Goal: Information Seeking & Learning: Learn about a topic

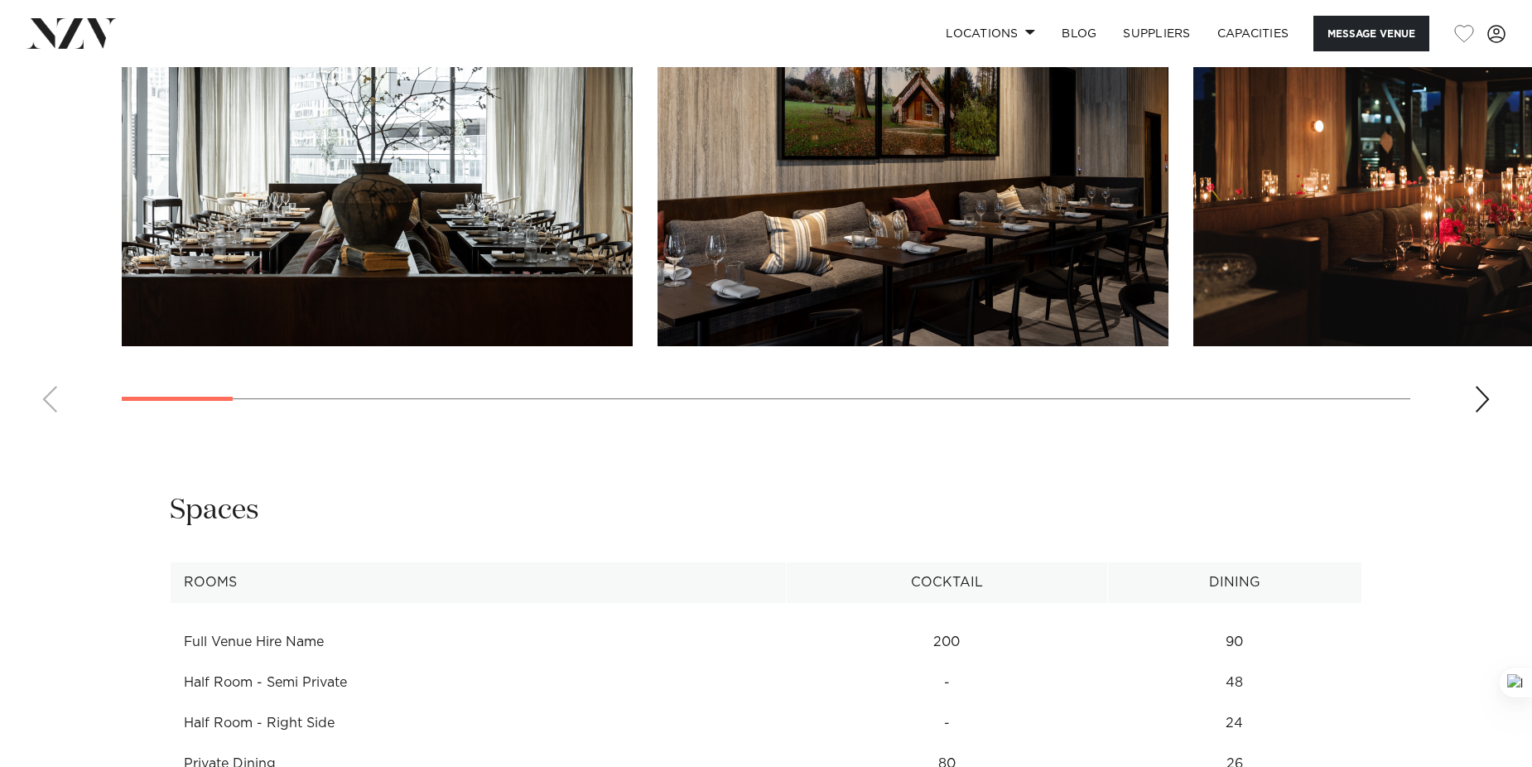
scroll to position [1904, 0]
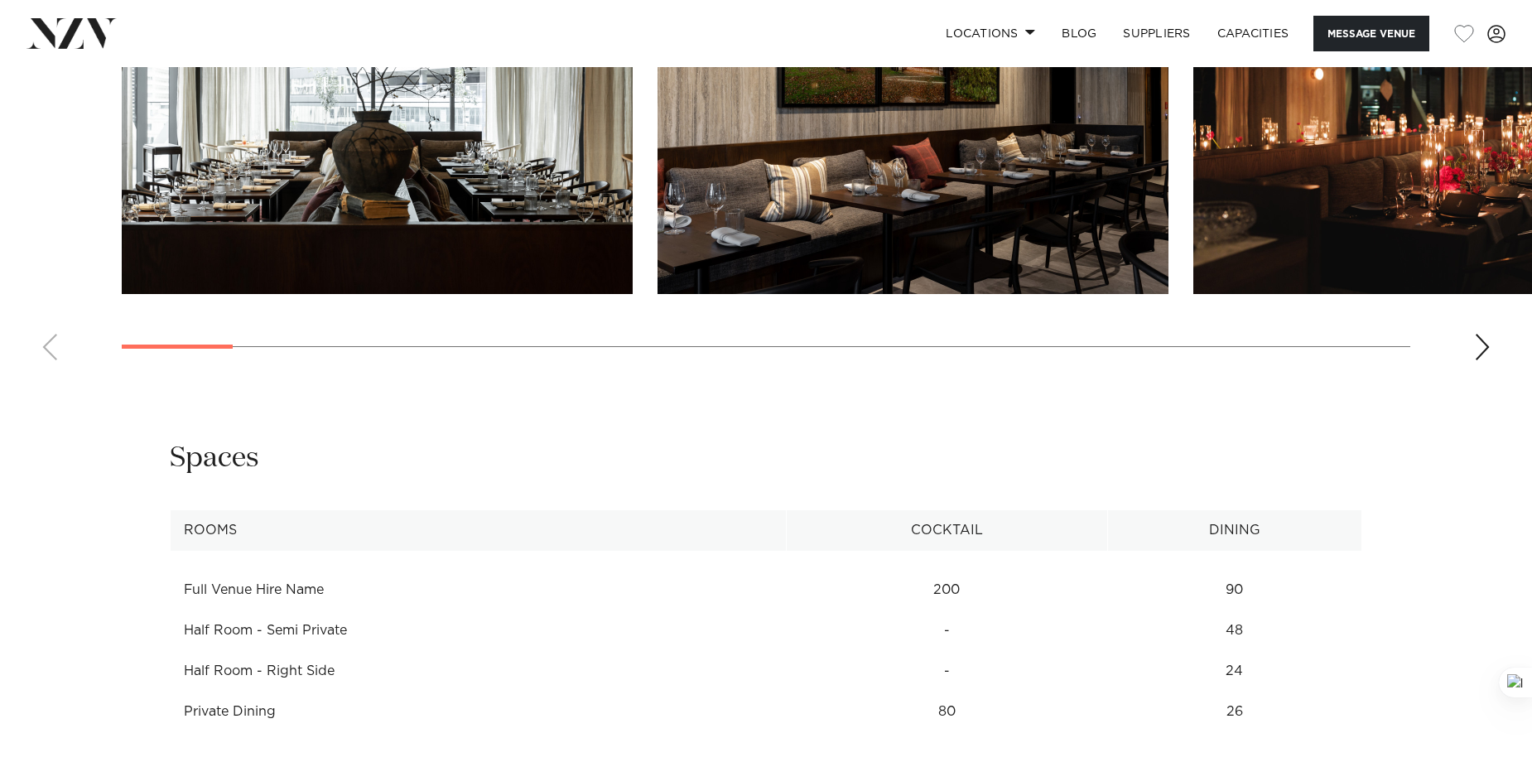
click at [1481, 341] on div "Next slide" at bounding box center [1482, 347] width 17 height 26
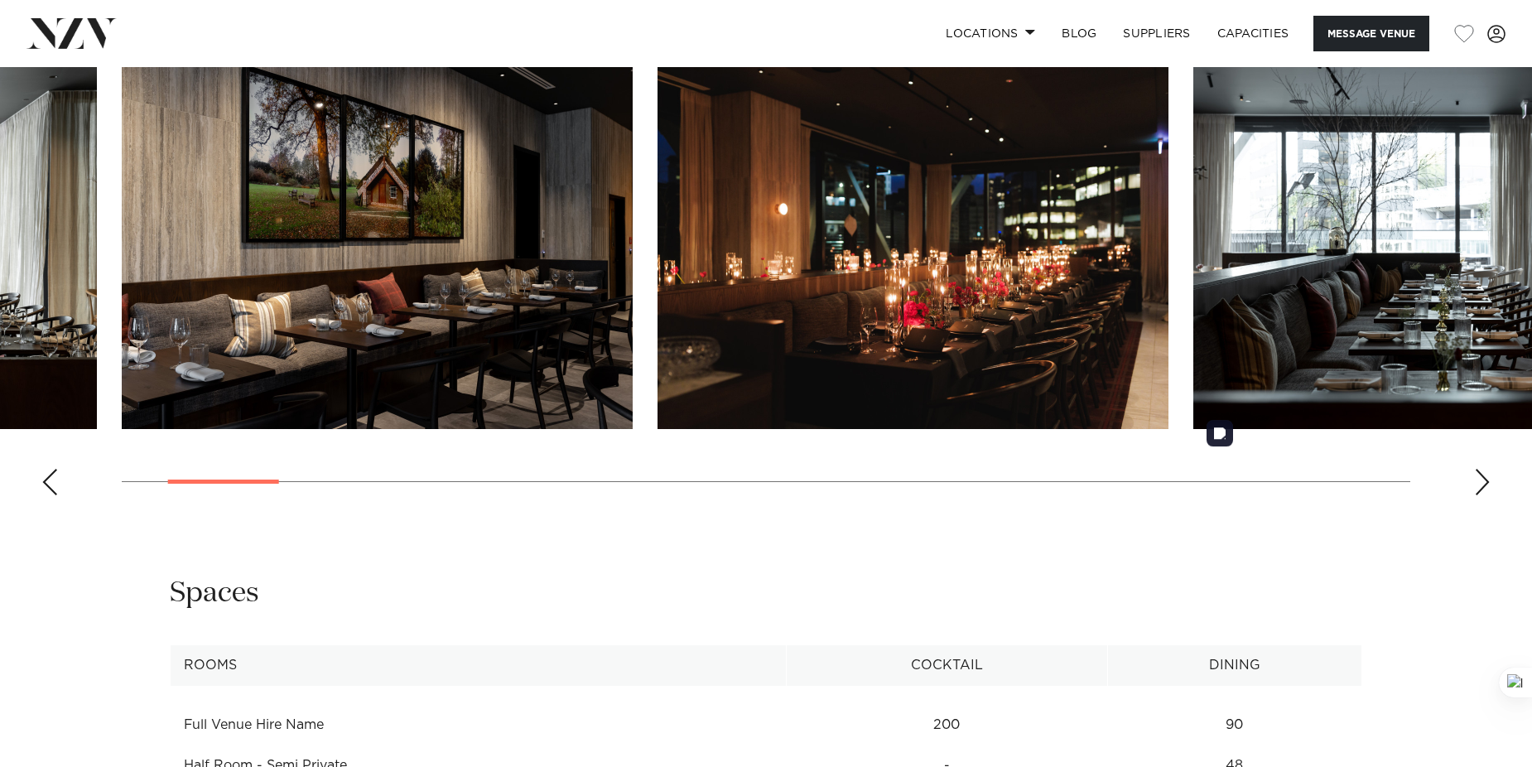
scroll to position [1739, 0]
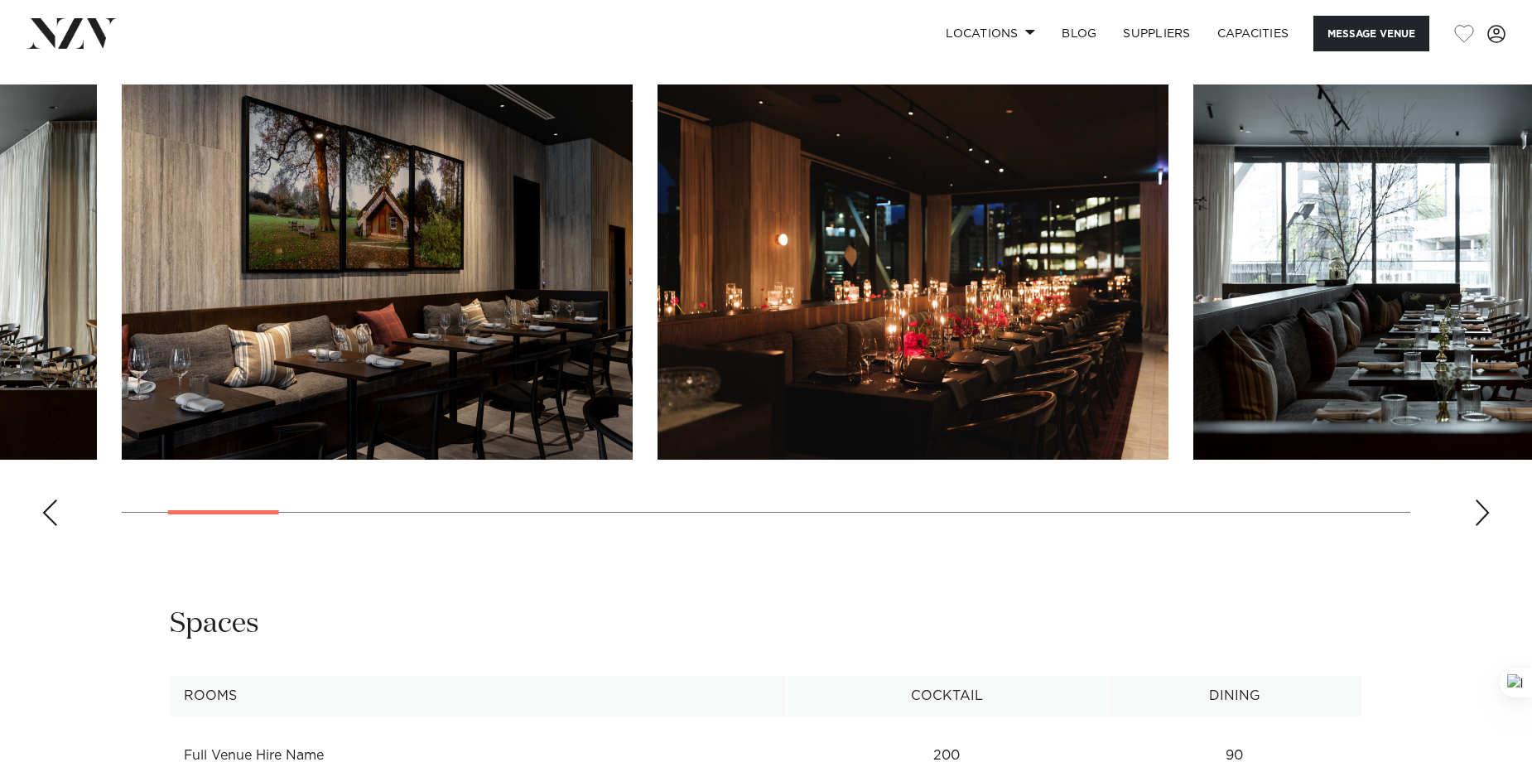
click at [1476, 505] on div "Next slide" at bounding box center [1482, 512] width 17 height 26
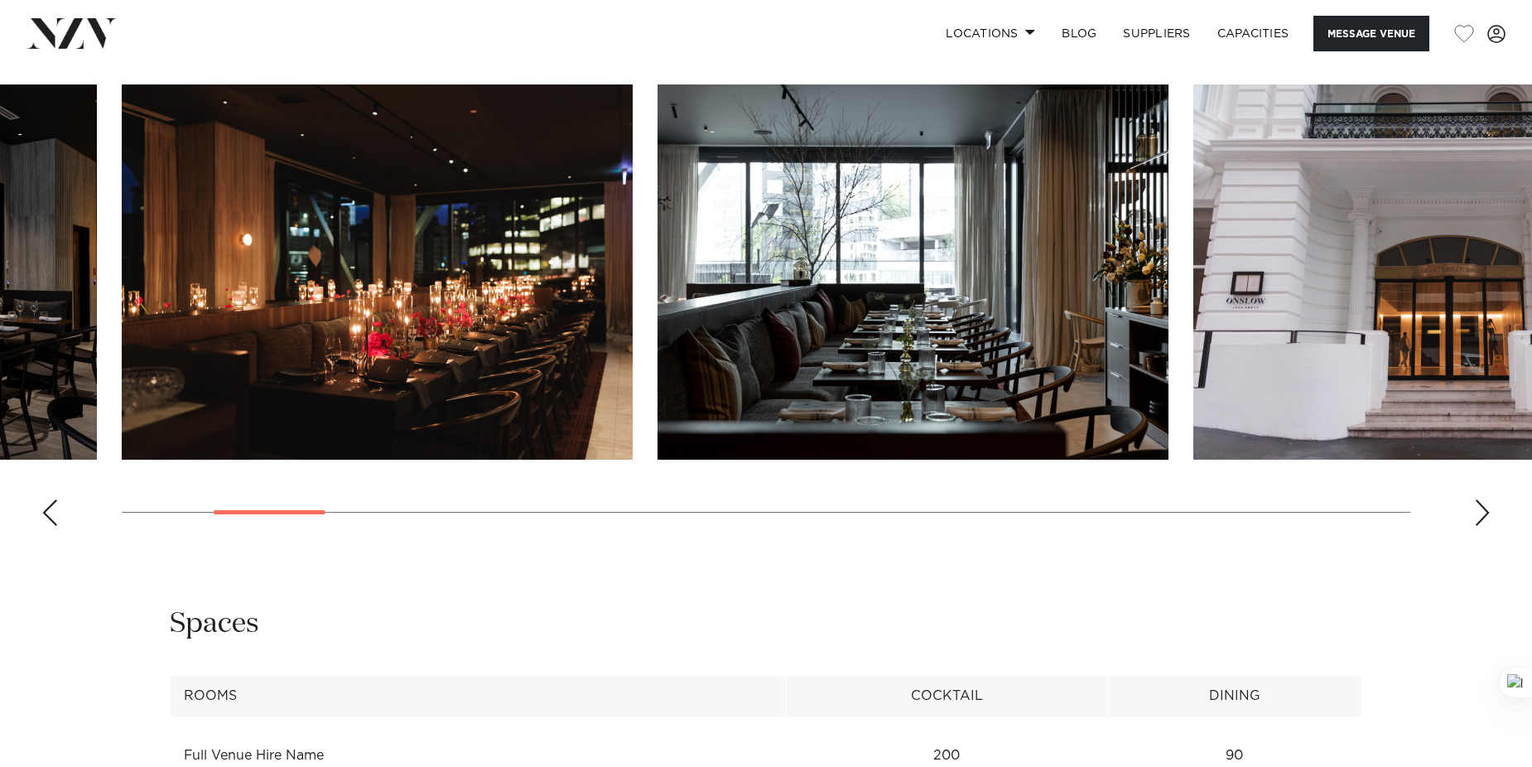
click at [1476, 505] on div "Next slide" at bounding box center [1482, 512] width 17 height 26
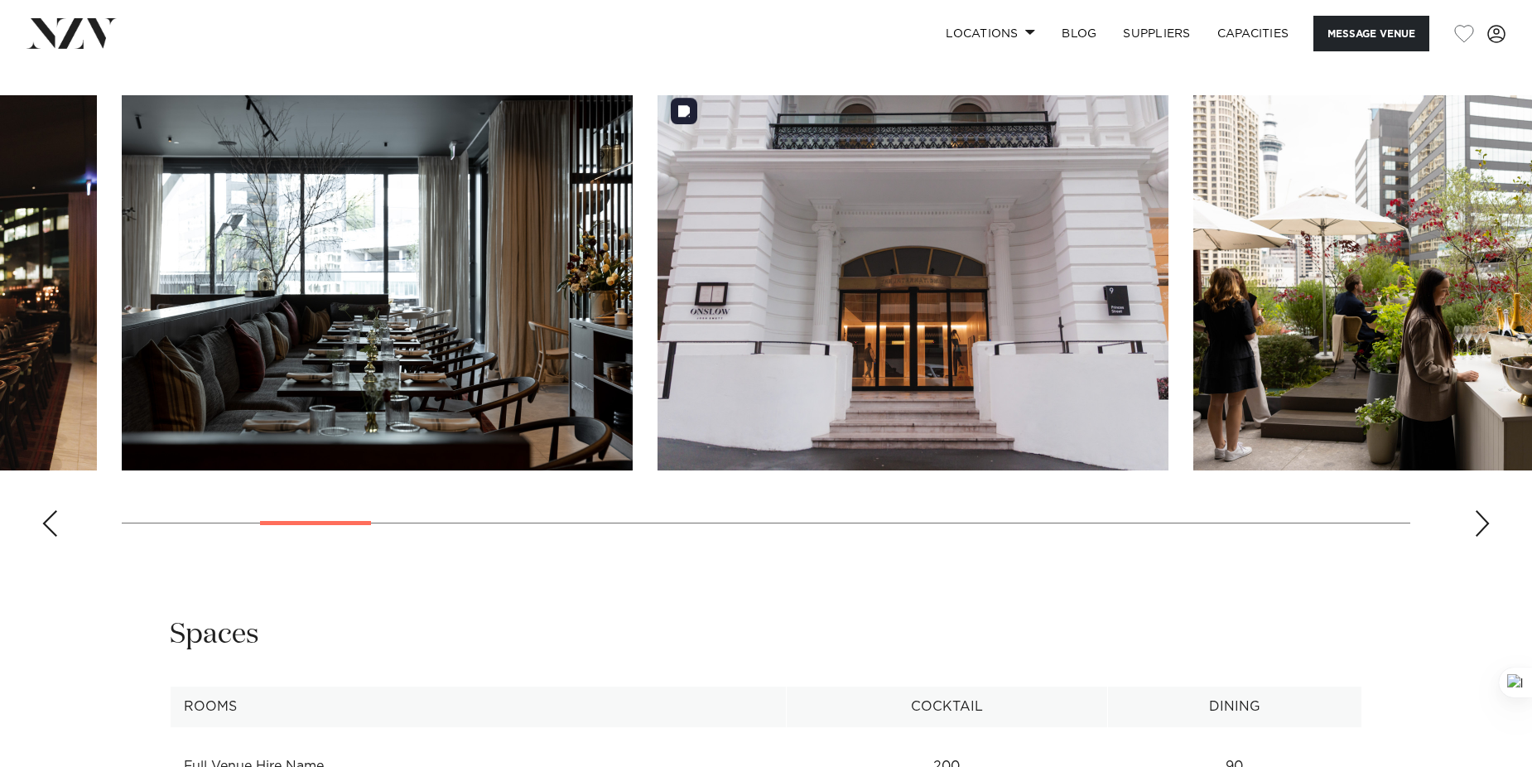
scroll to position [1656, 0]
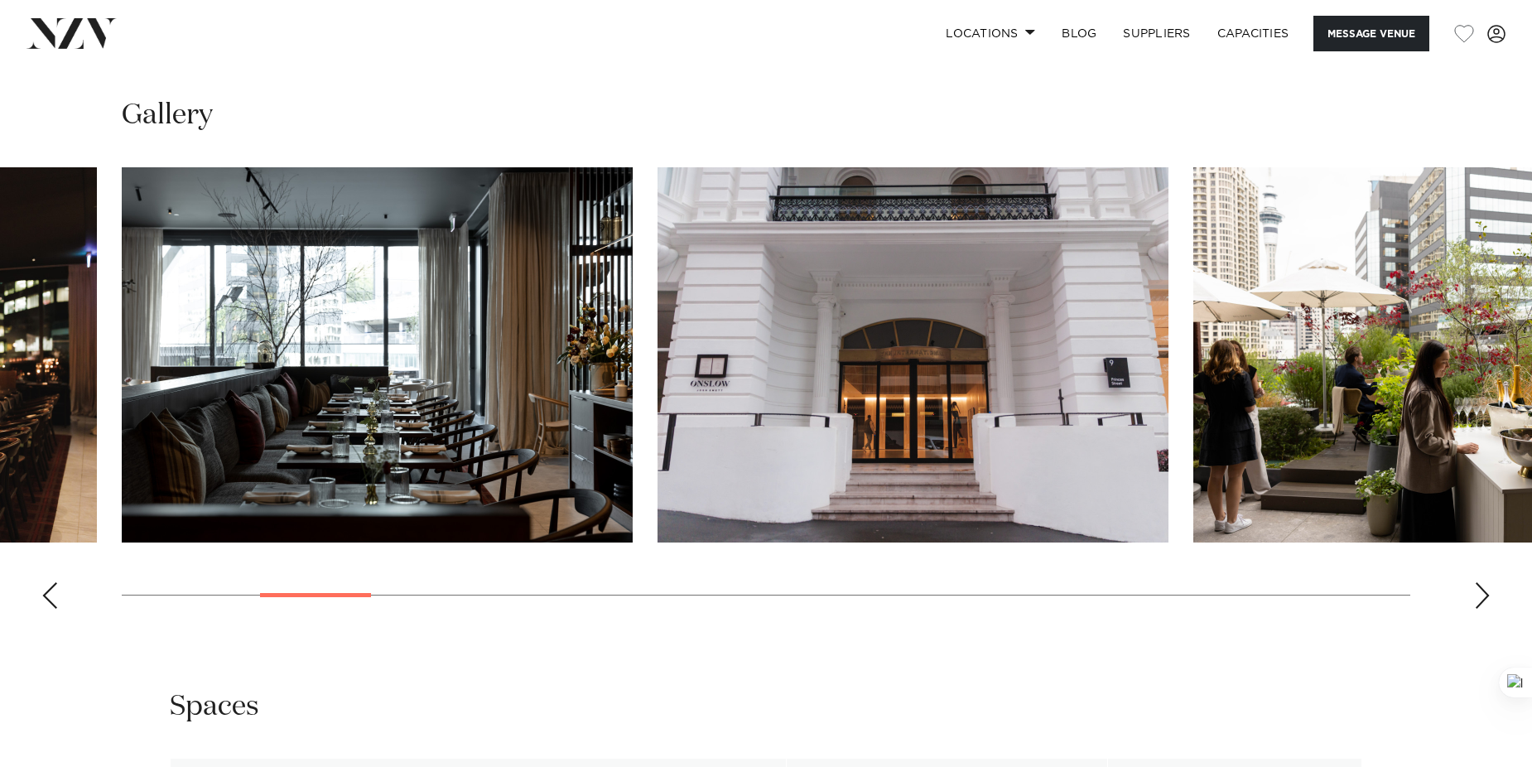
click at [1493, 593] on swiper-container at bounding box center [766, 394] width 1532 height 455
click at [1484, 595] on div "Next slide" at bounding box center [1482, 595] width 17 height 26
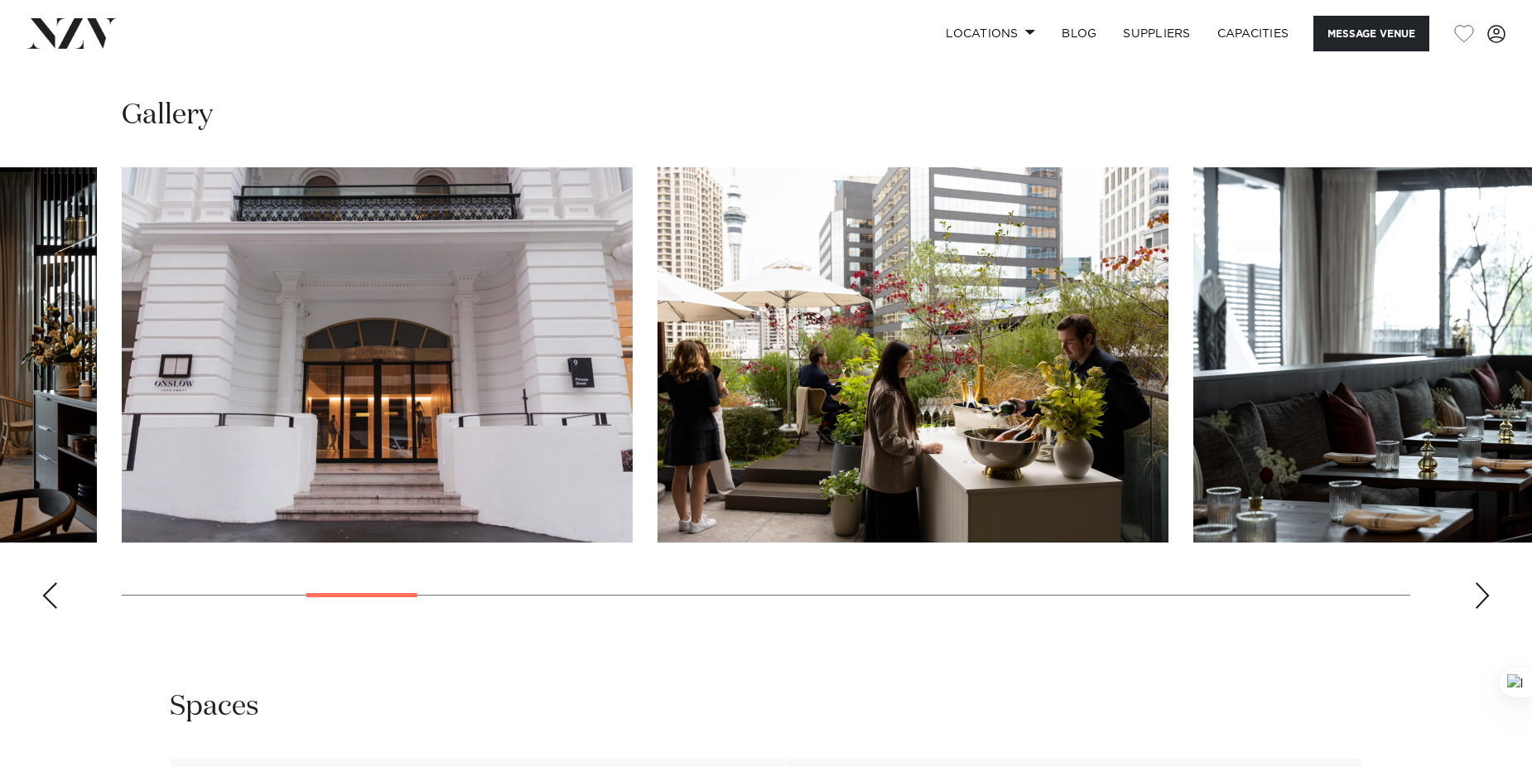
click at [1484, 595] on div "Next slide" at bounding box center [1482, 595] width 17 height 26
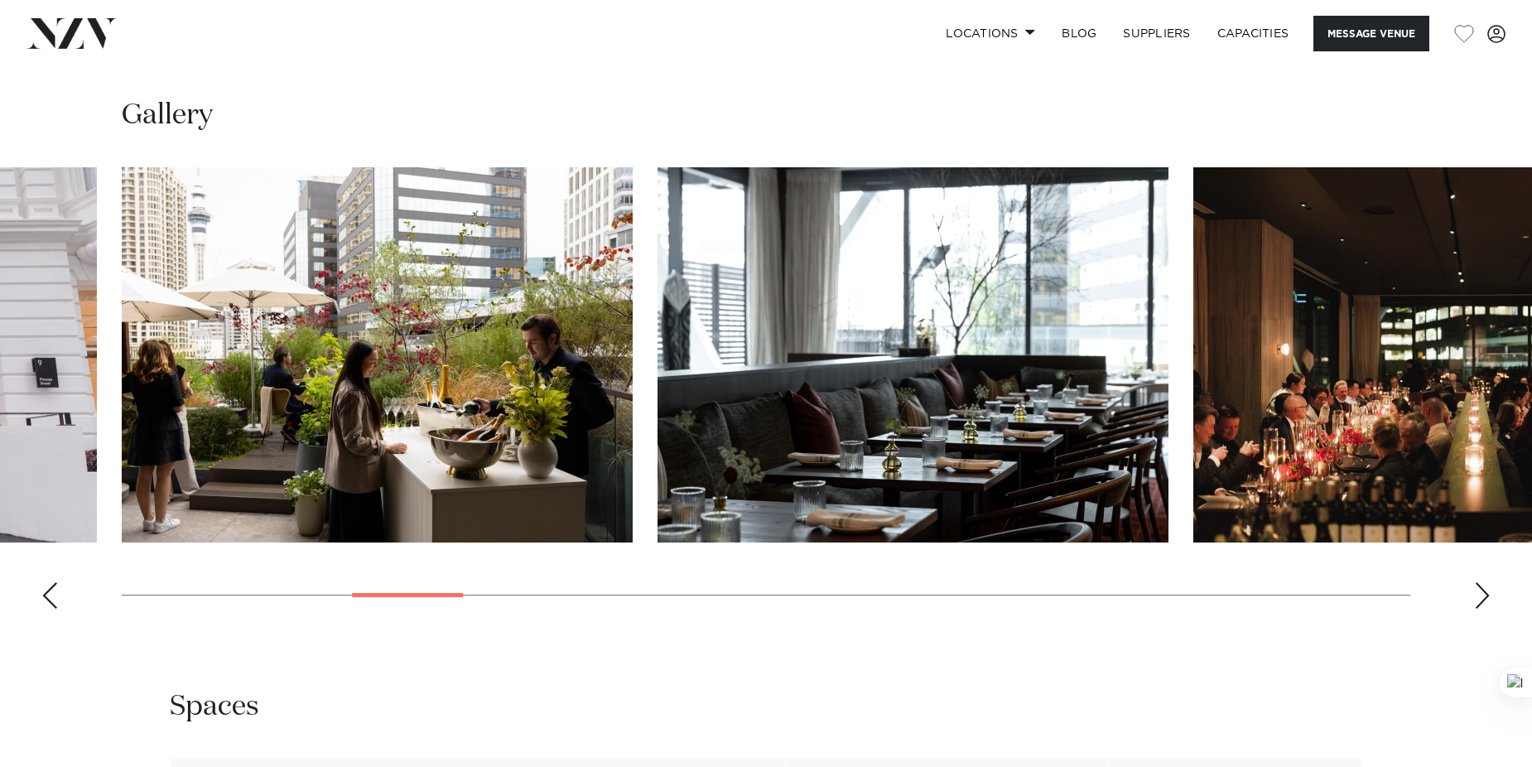
click at [1484, 595] on div "Next slide" at bounding box center [1482, 595] width 17 height 26
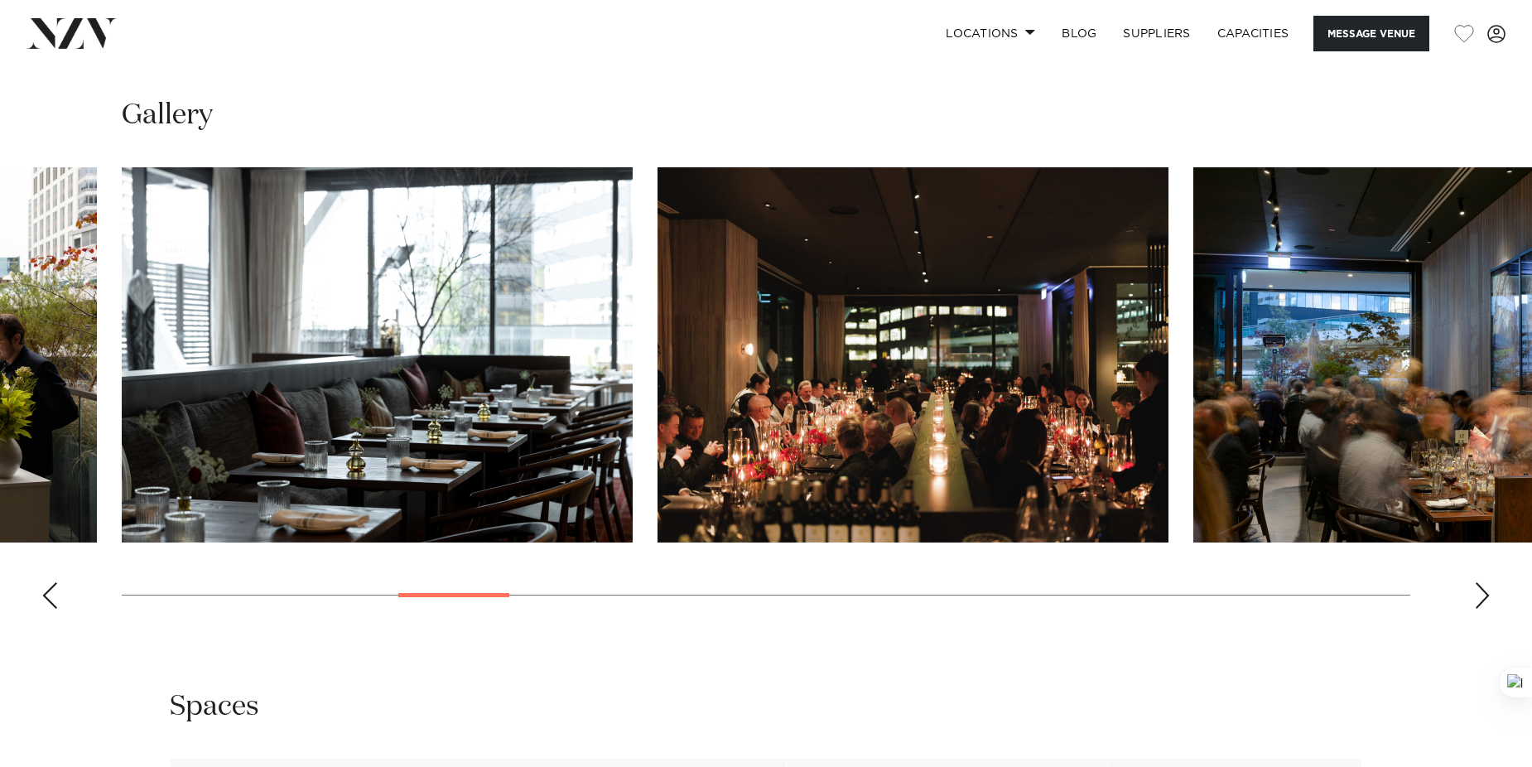
click at [1484, 595] on div "Next slide" at bounding box center [1482, 595] width 17 height 26
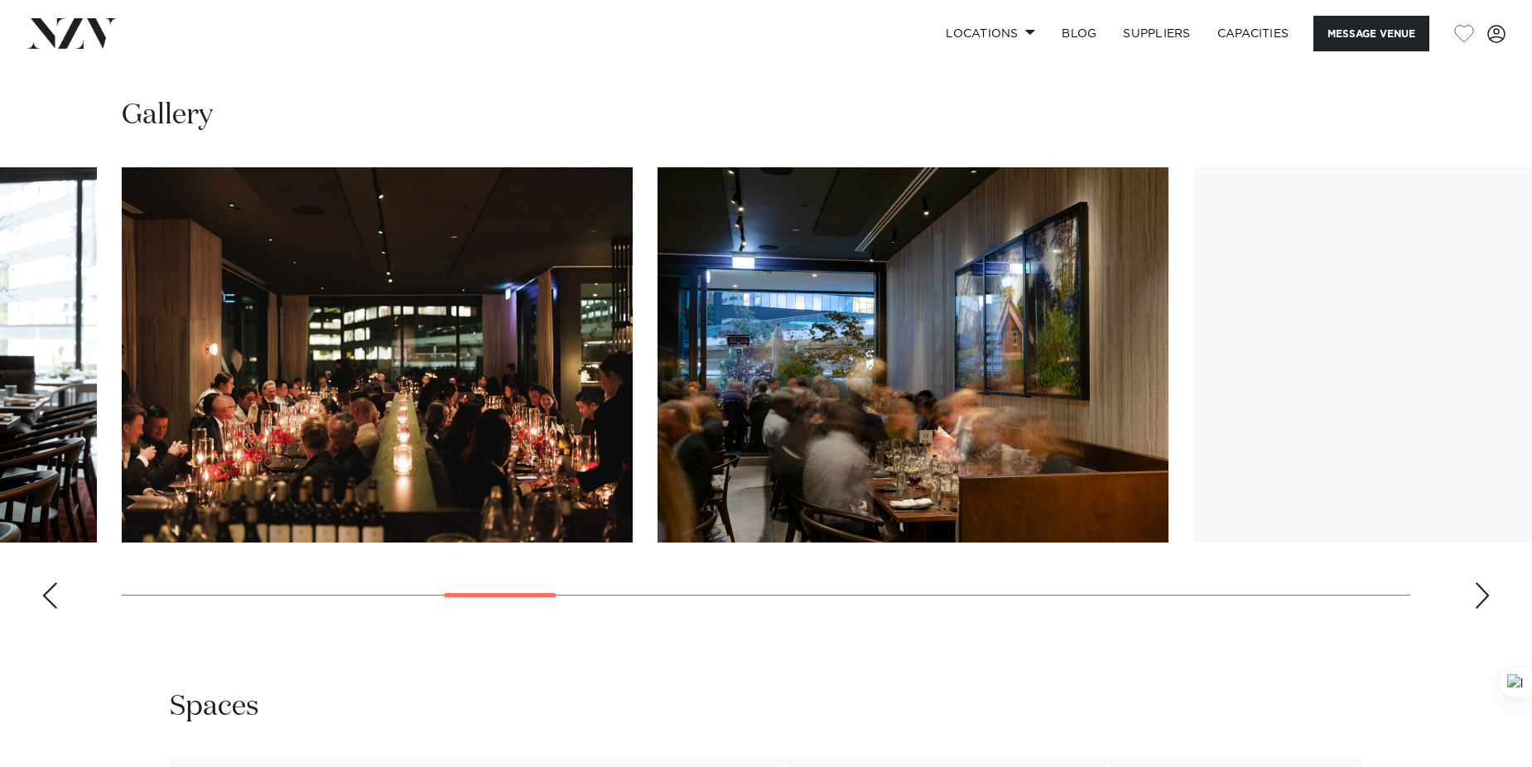
click at [1484, 595] on div "Next slide" at bounding box center [1482, 595] width 17 height 26
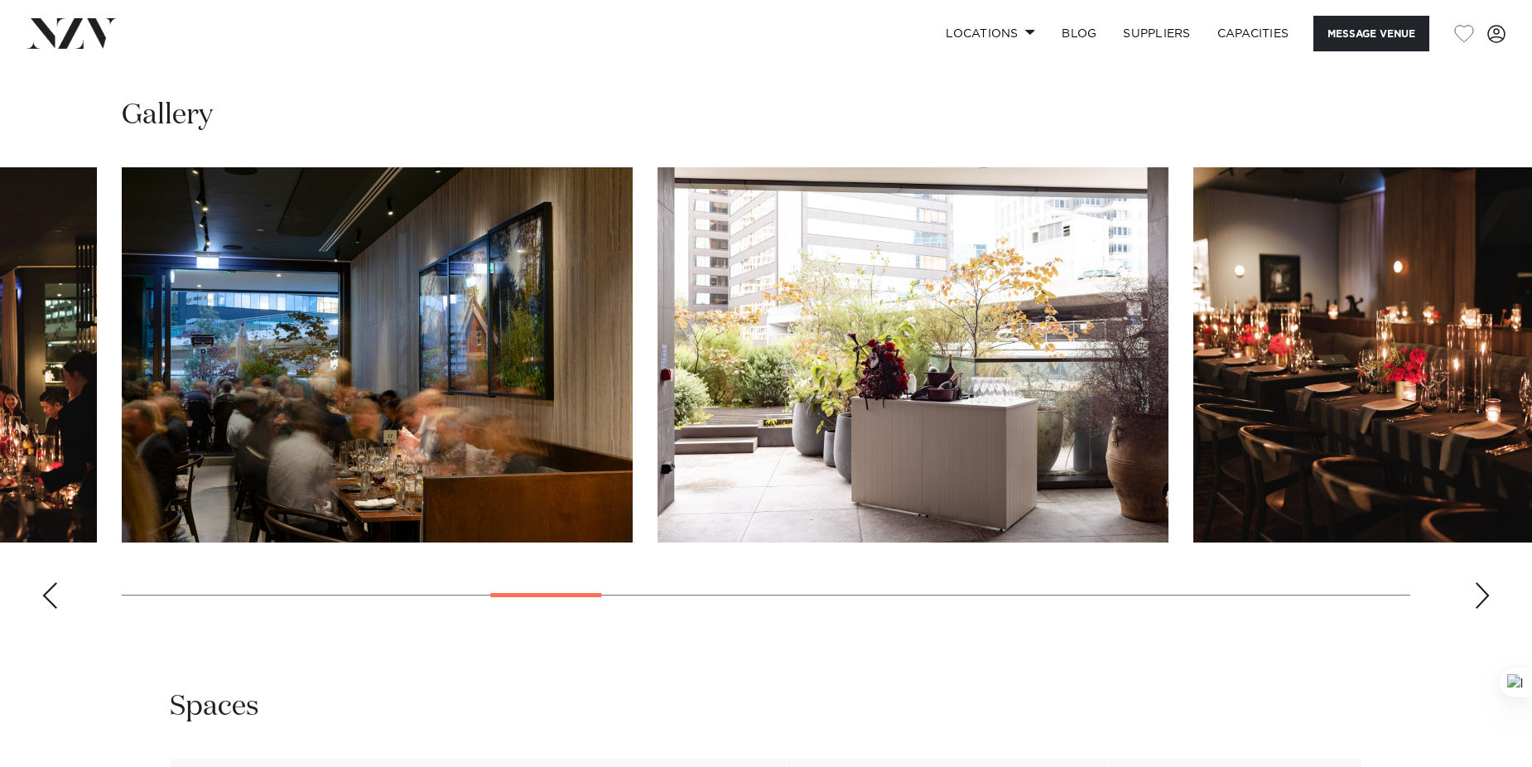
click at [1484, 595] on div "Next slide" at bounding box center [1482, 595] width 17 height 26
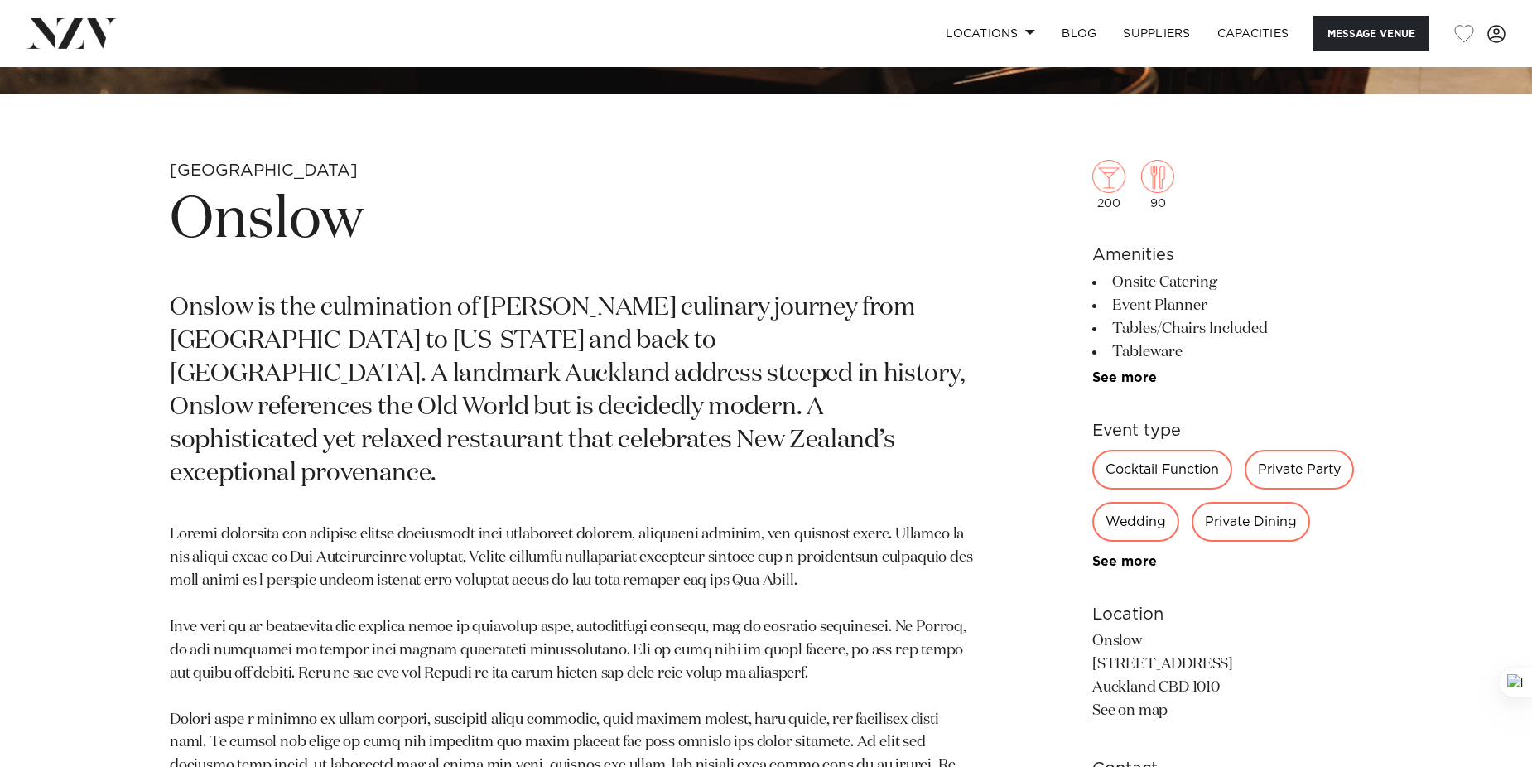
scroll to position [662, 0]
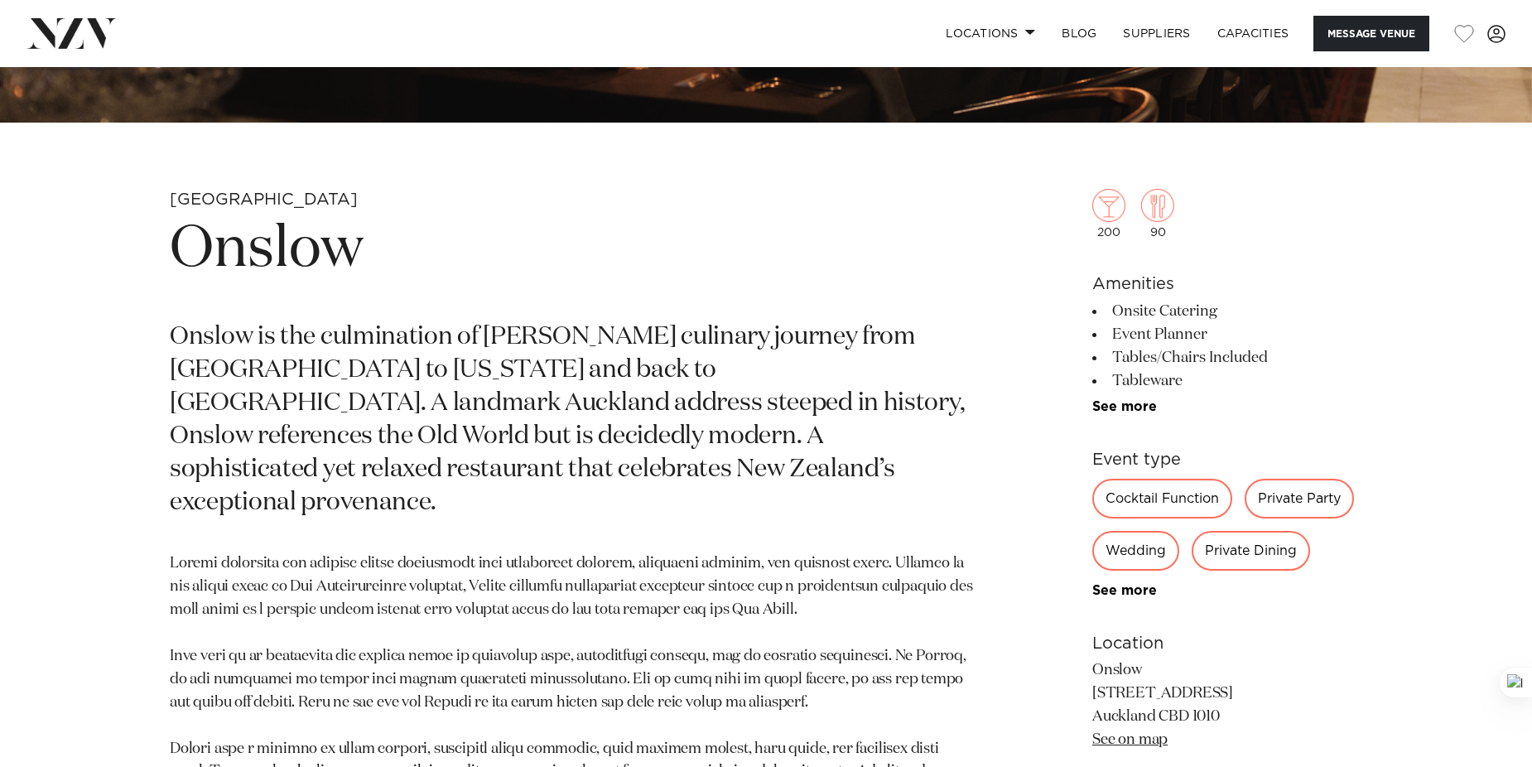
click at [1289, 498] on div "Private Party" at bounding box center [1298, 499] width 109 height 40
click at [1276, 495] on div "Private Party" at bounding box center [1298, 499] width 109 height 40
click at [1269, 493] on div "Private Party" at bounding box center [1298, 499] width 109 height 40
click at [1303, 488] on div "Private Party" at bounding box center [1298, 499] width 109 height 40
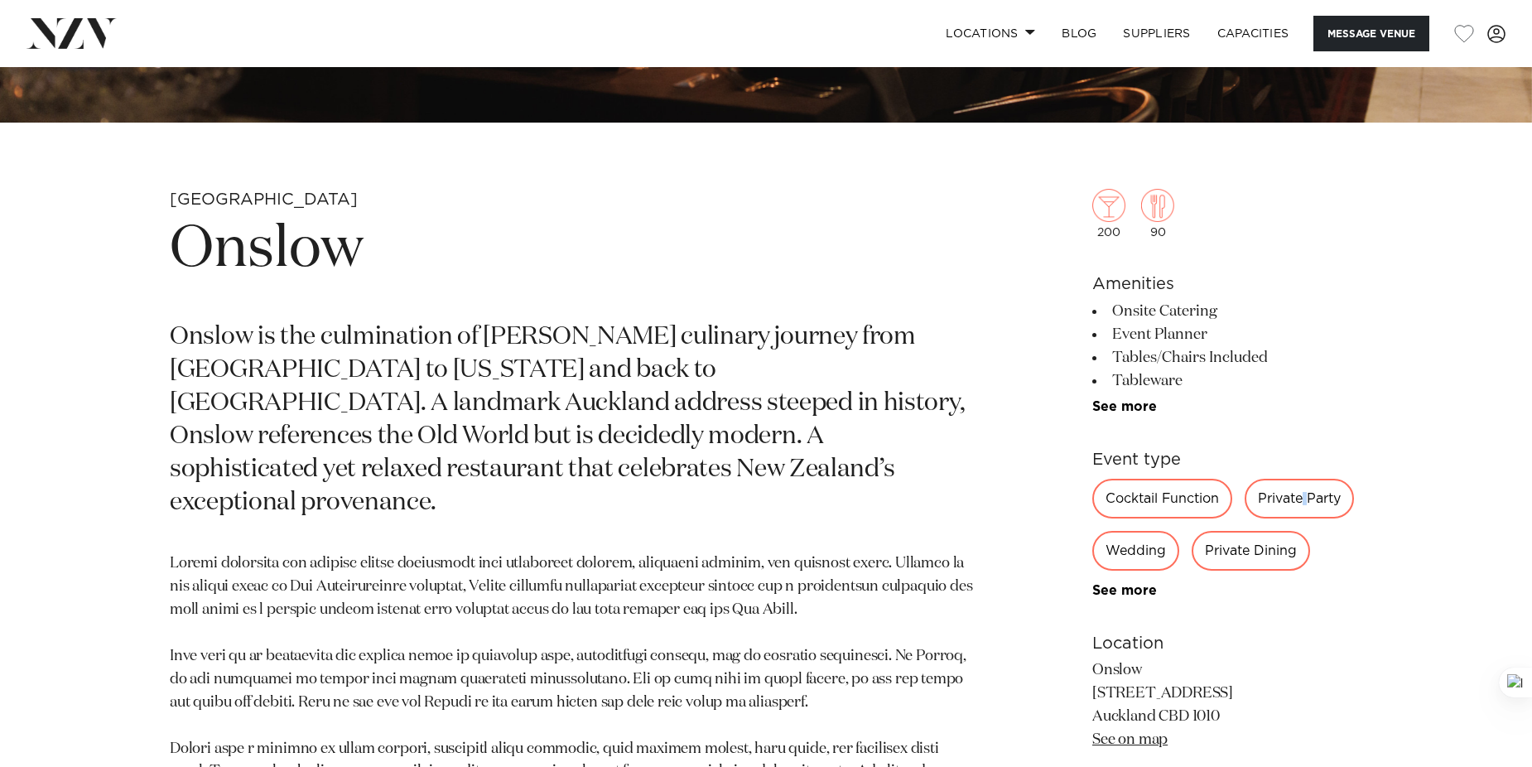
click at [1306, 488] on div "Private Party" at bounding box center [1298, 499] width 109 height 40
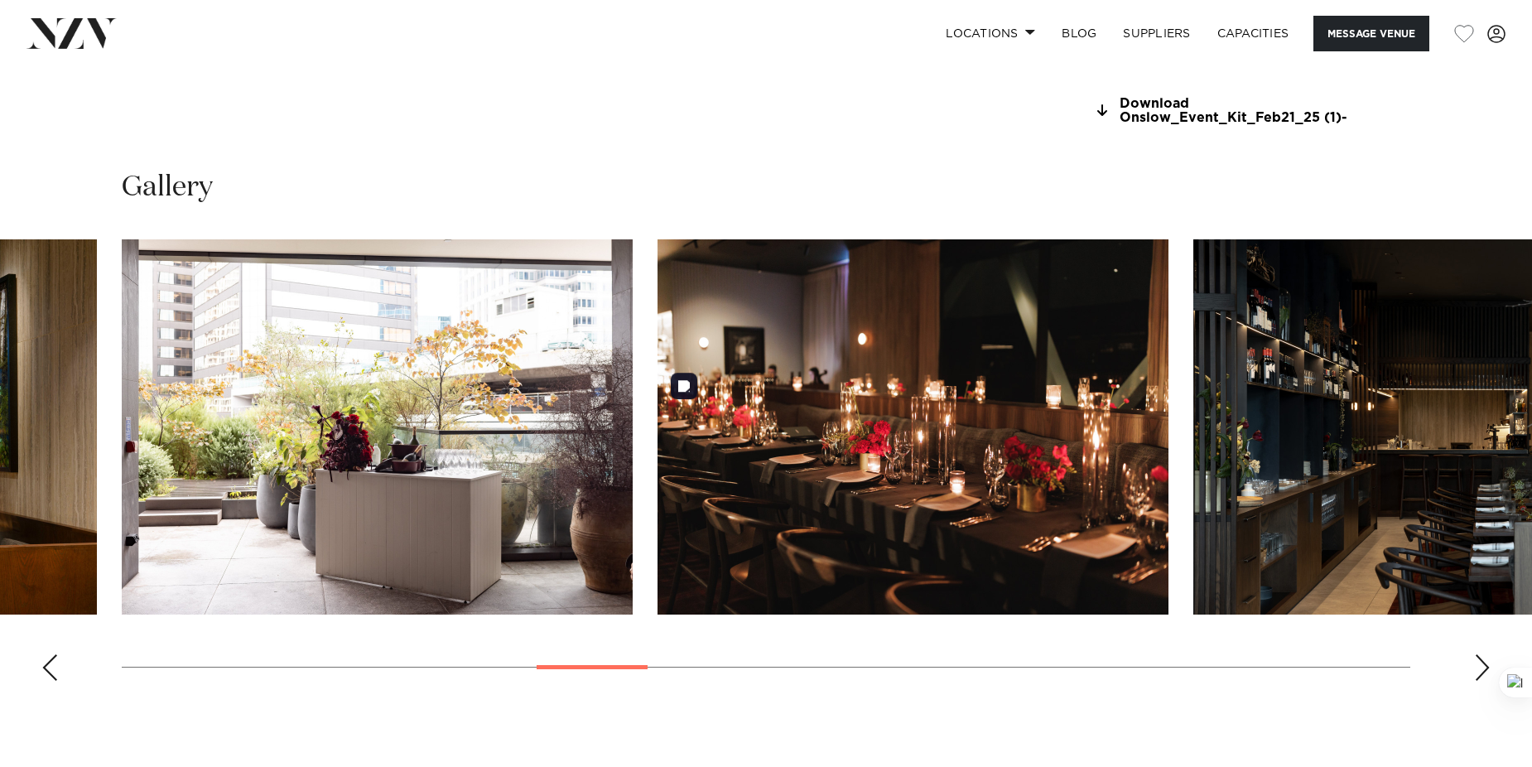
scroll to position [1656, 0]
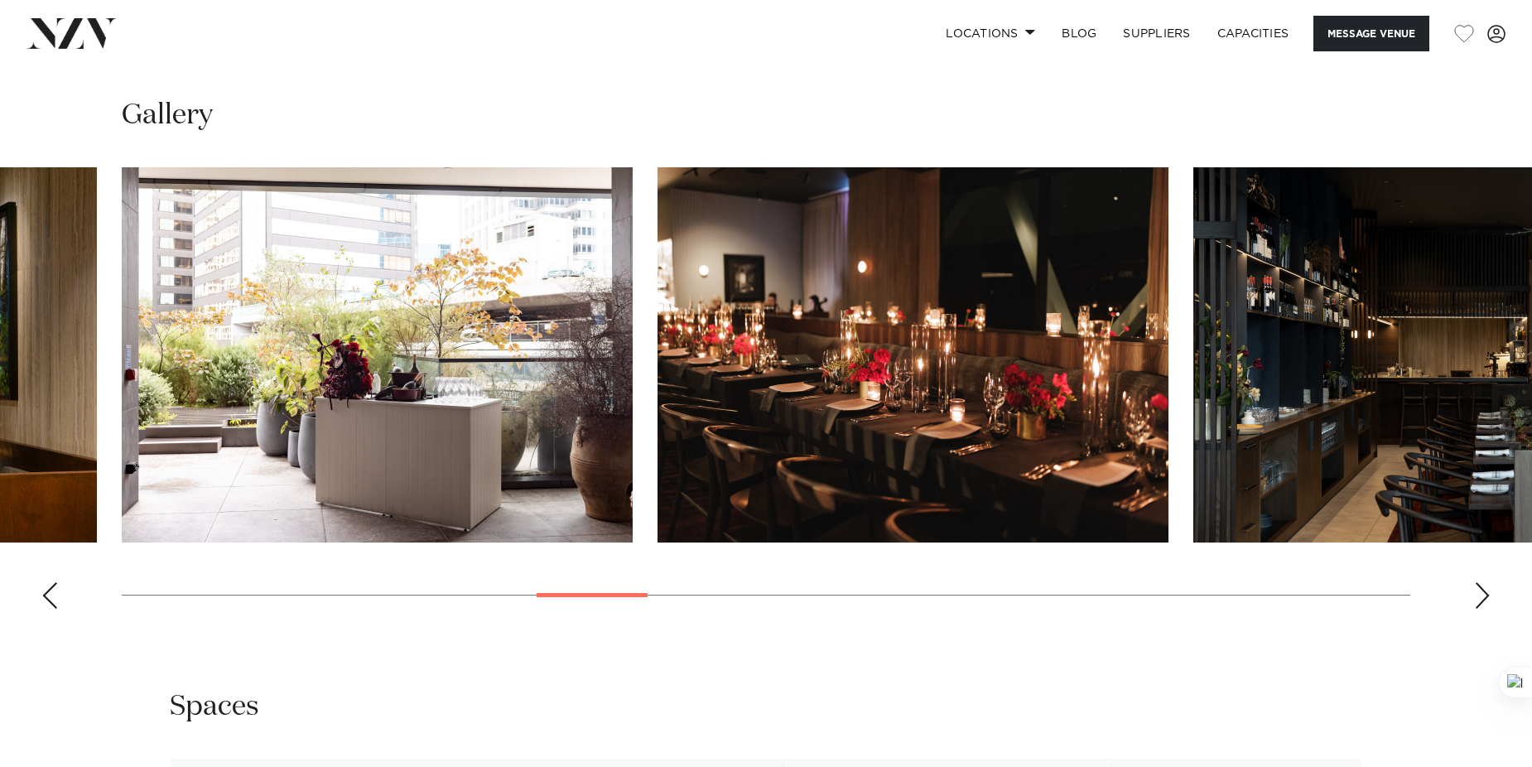
click at [1485, 598] on div "Next slide" at bounding box center [1482, 595] width 17 height 26
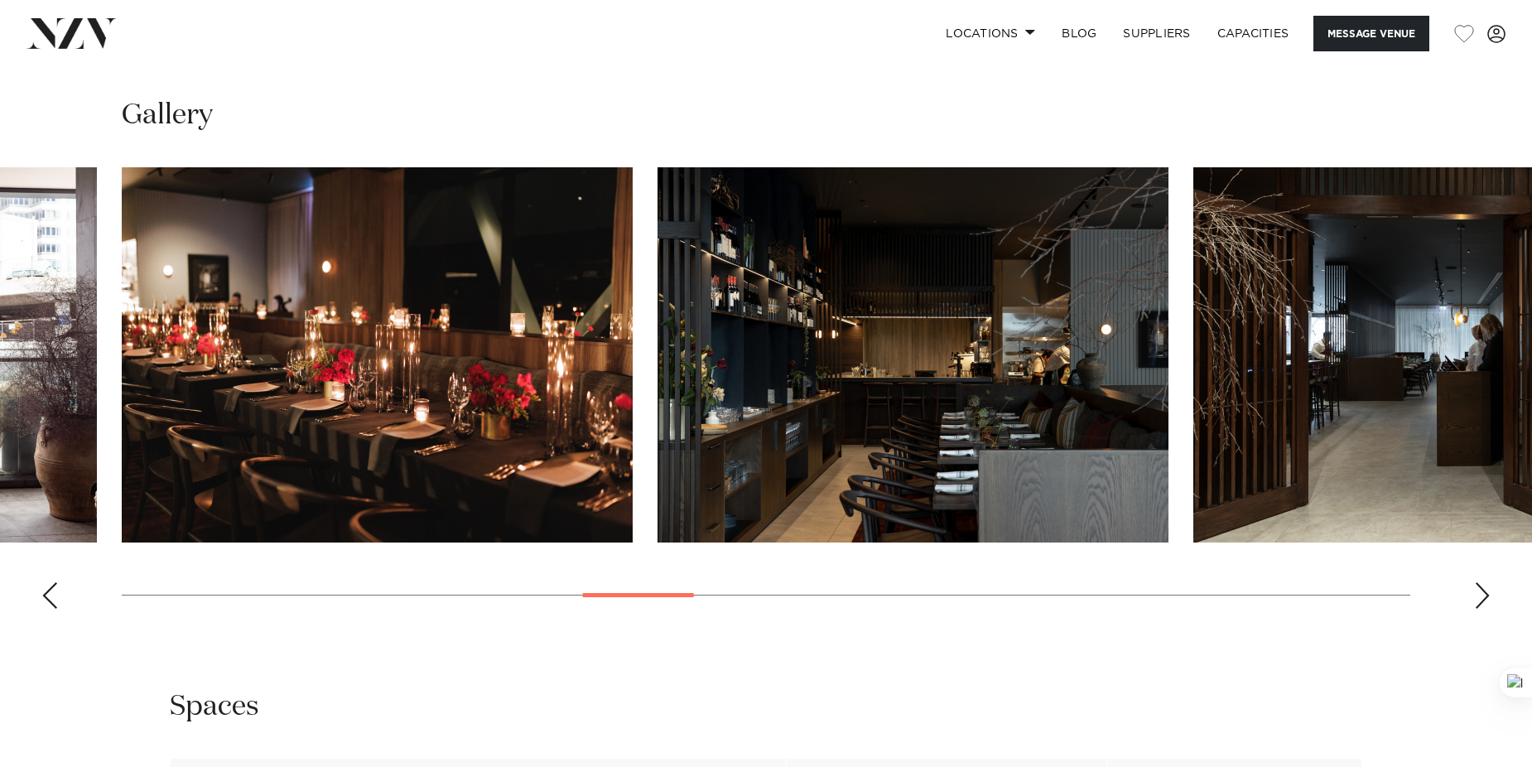
click at [1485, 598] on div "Next slide" at bounding box center [1482, 595] width 17 height 26
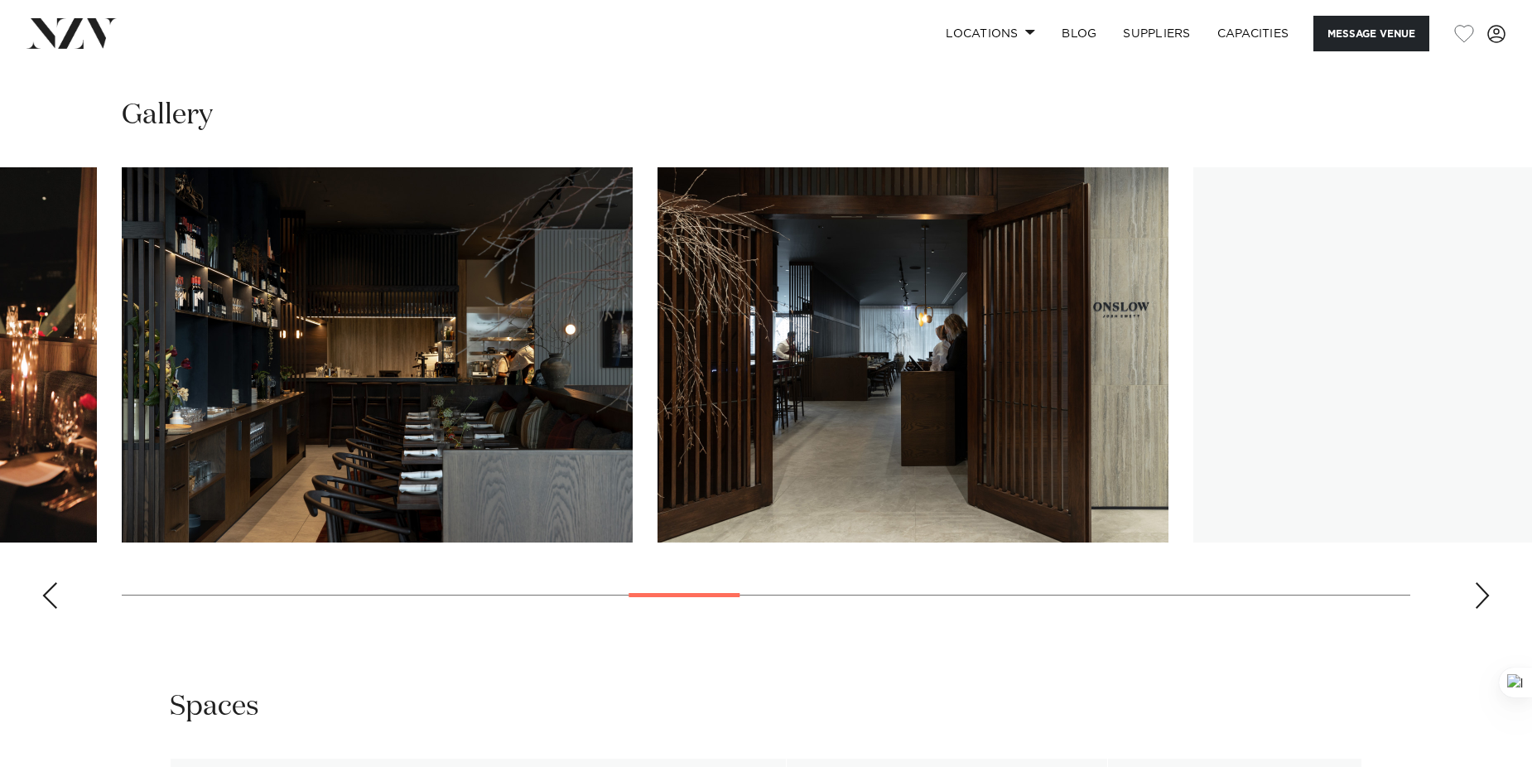
click at [1485, 598] on div "Next slide" at bounding box center [1482, 595] width 17 height 26
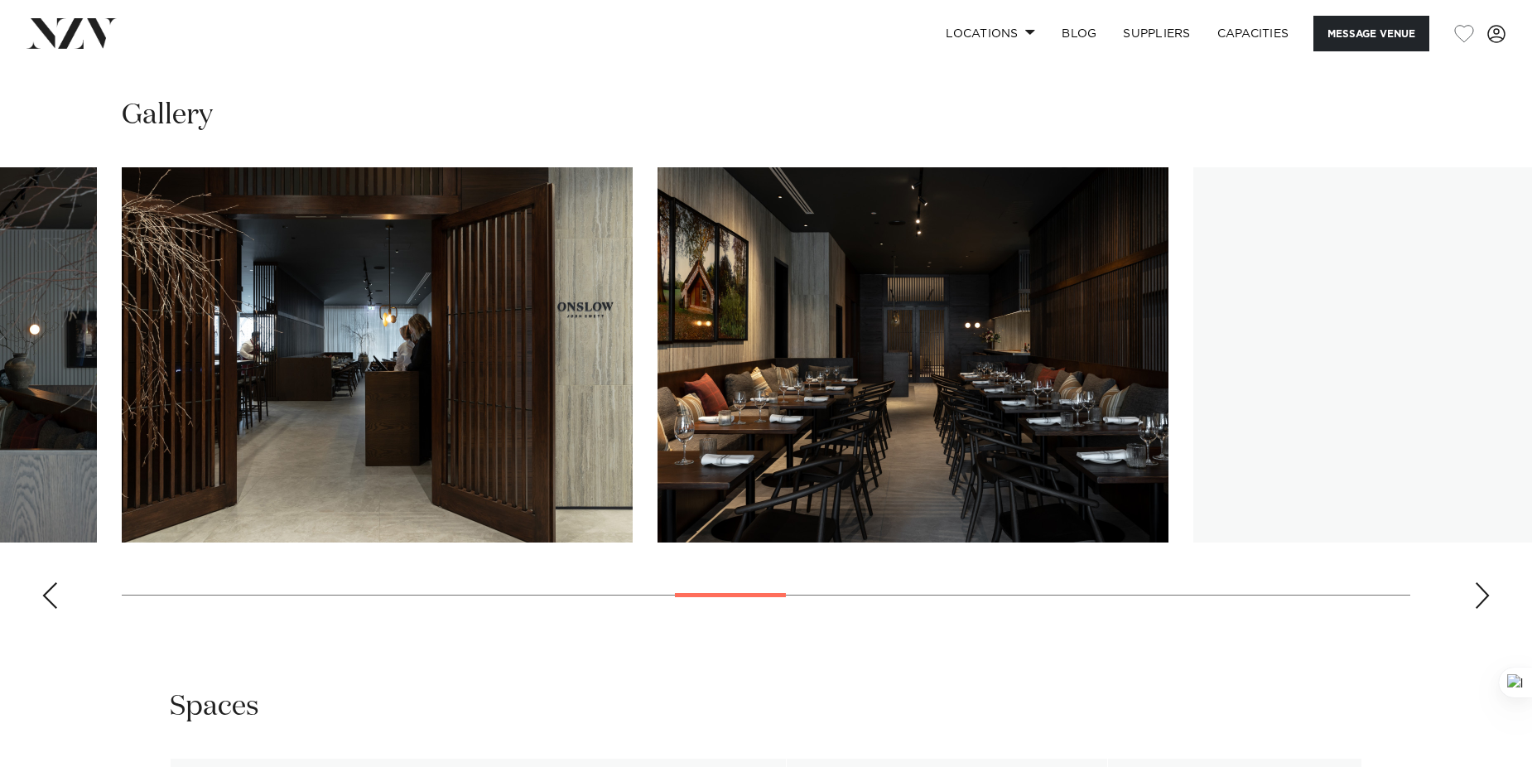
click at [1485, 598] on div "Next slide" at bounding box center [1482, 595] width 17 height 26
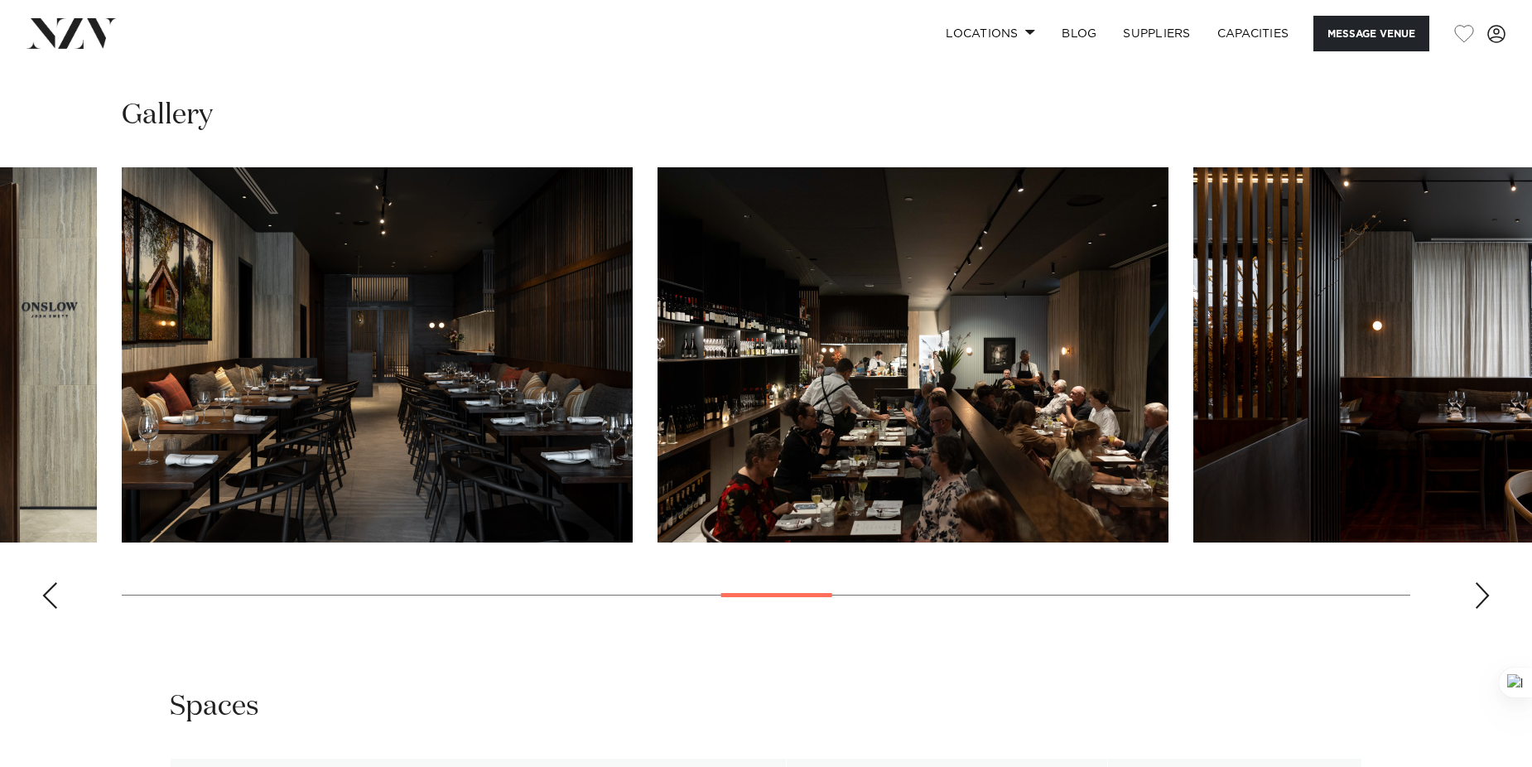
click at [1485, 600] on div "Next slide" at bounding box center [1482, 595] width 17 height 26
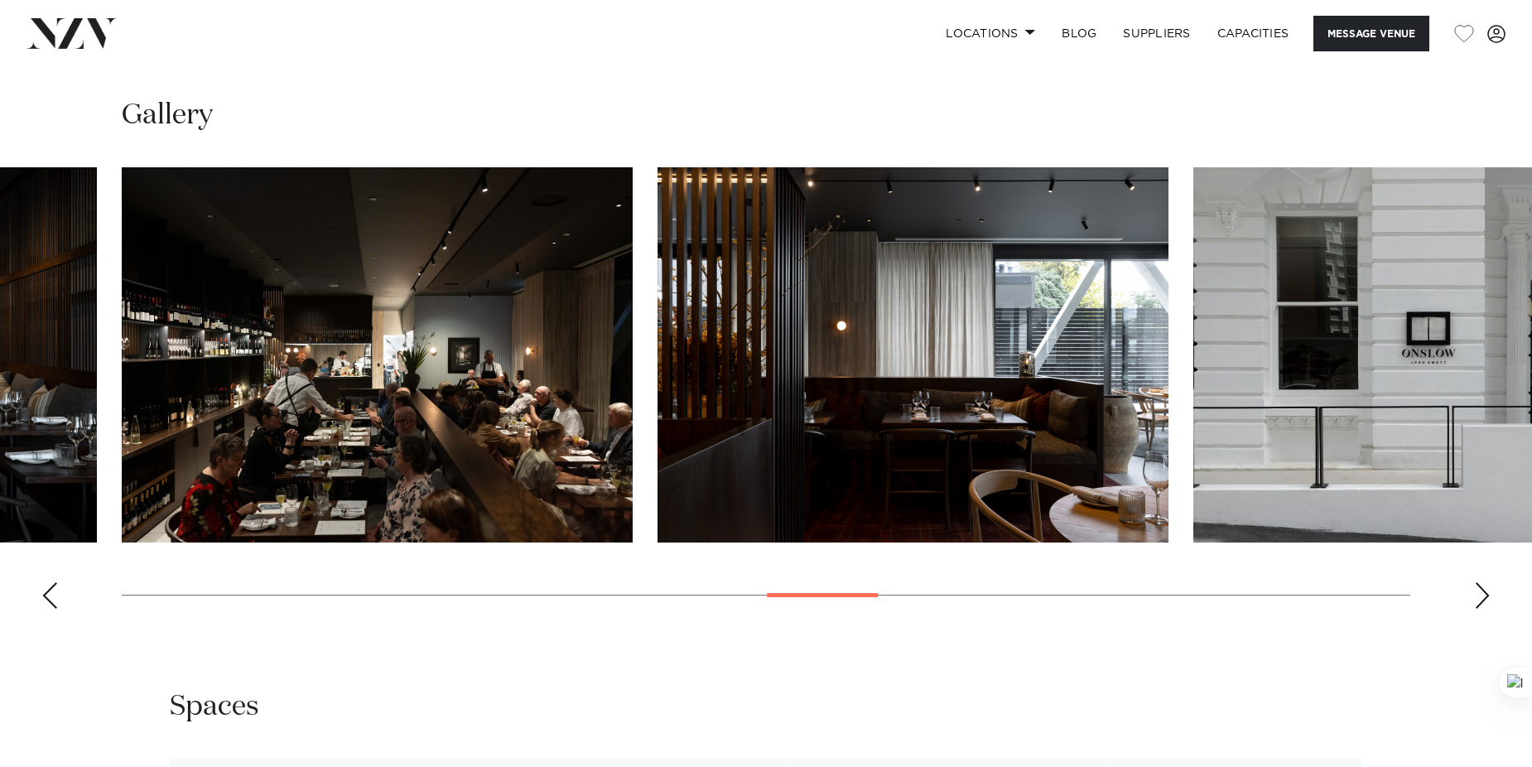
click at [1485, 600] on div "Next slide" at bounding box center [1482, 595] width 17 height 26
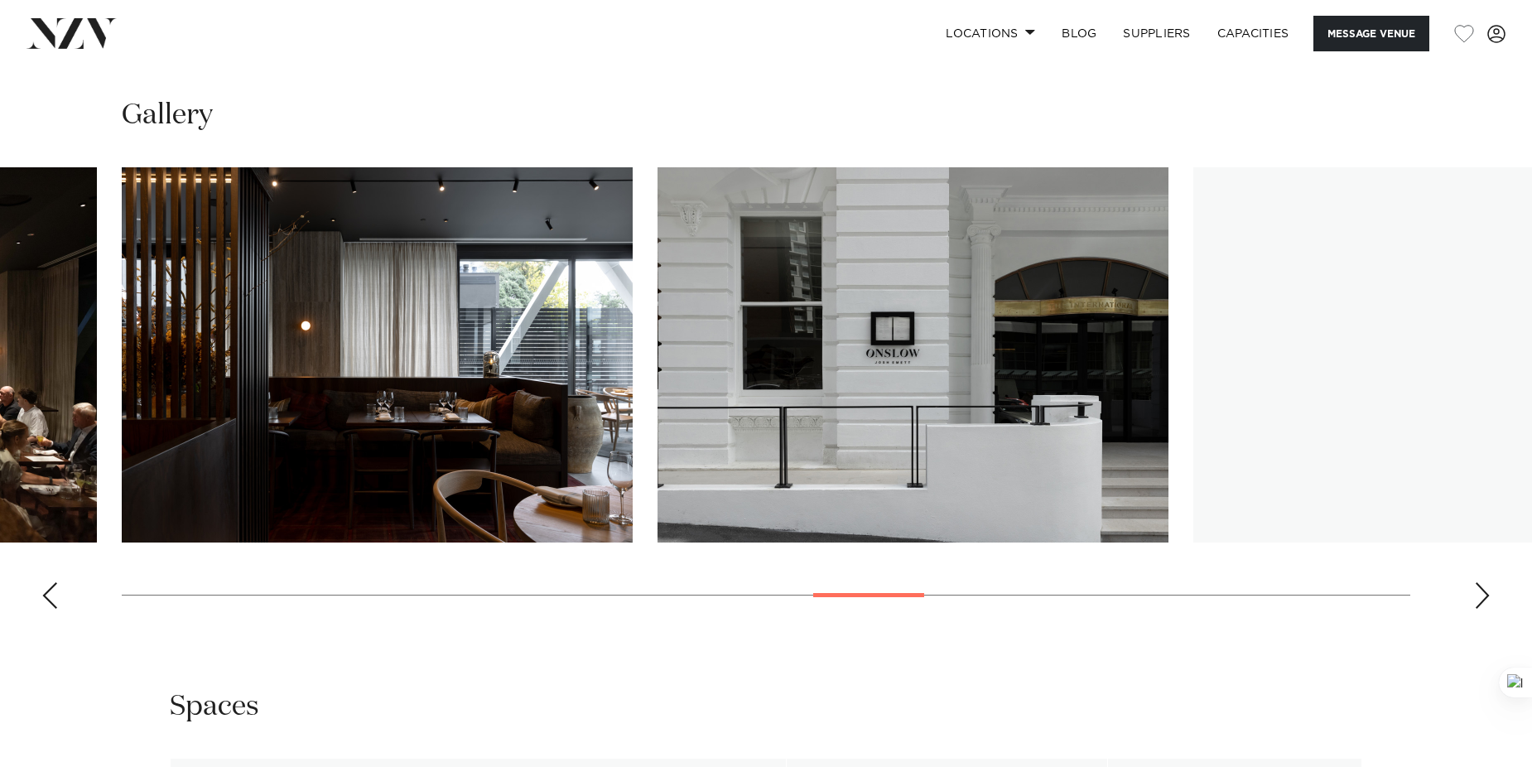
click at [1485, 600] on div "Next slide" at bounding box center [1482, 595] width 17 height 26
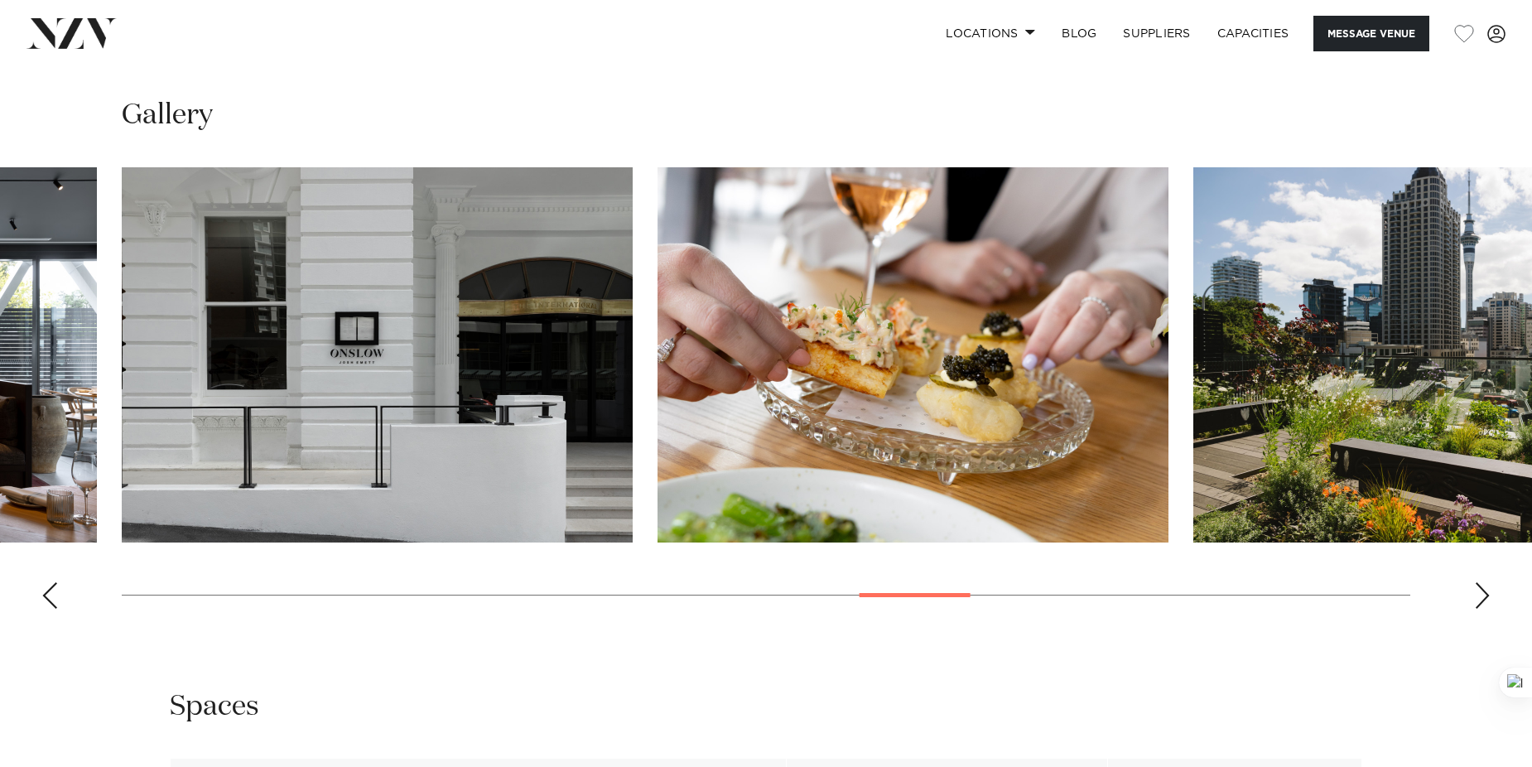
click at [1486, 597] on div "Next slide" at bounding box center [1482, 595] width 17 height 26
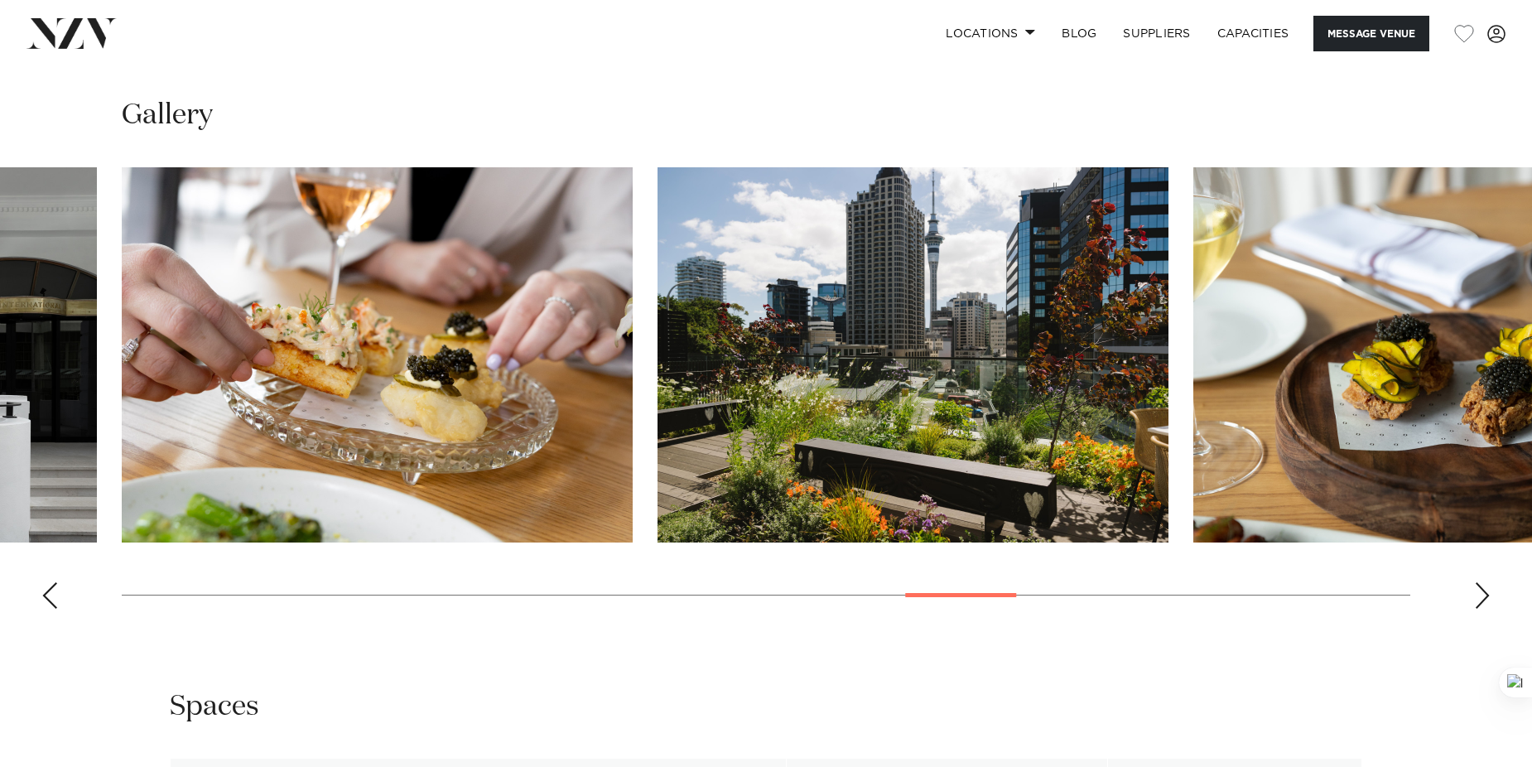
click at [1486, 597] on div "Next slide" at bounding box center [1482, 595] width 17 height 26
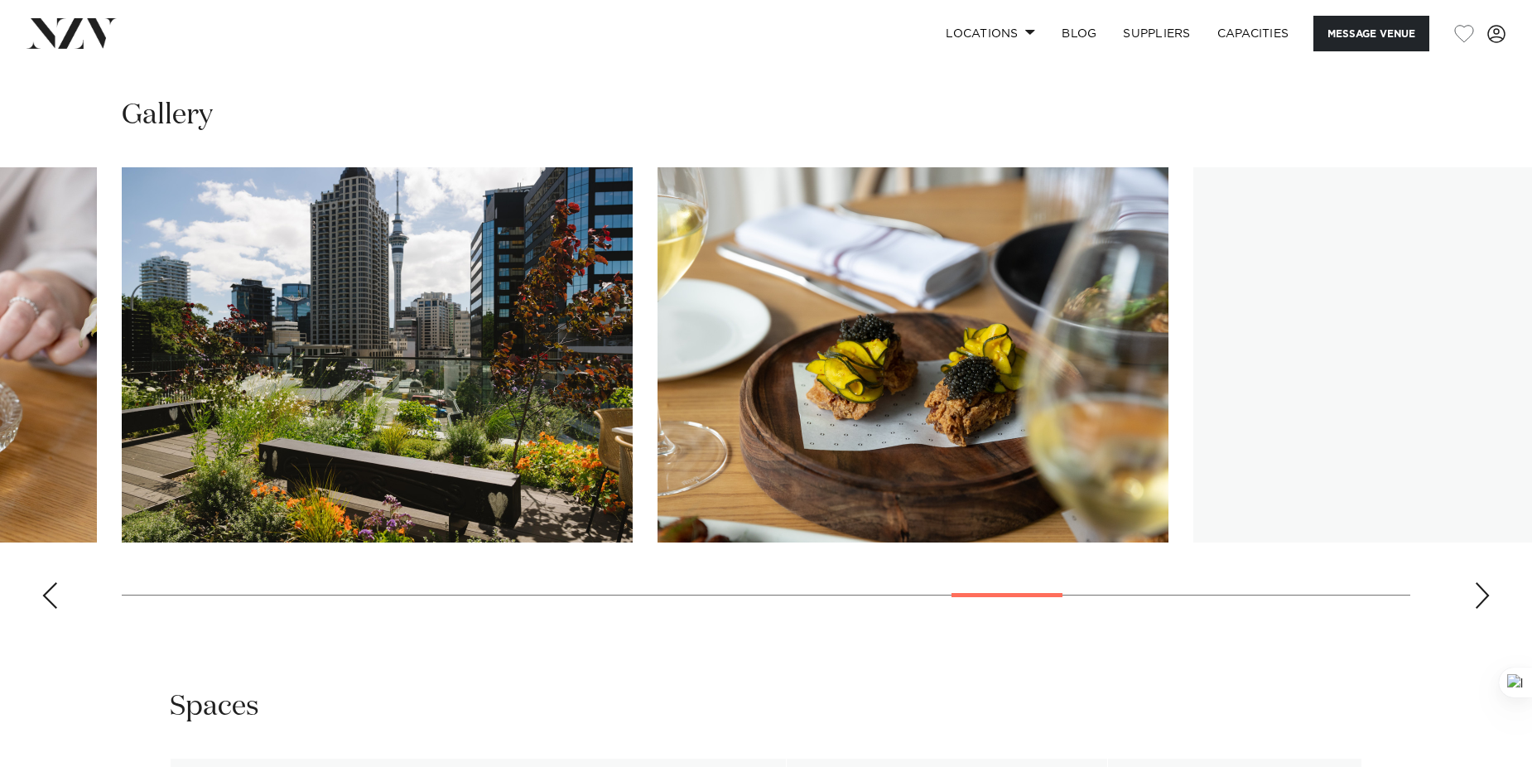
click at [1486, 597] on div "Next slide" at bounding box center [1482, 595] width 17 height 26
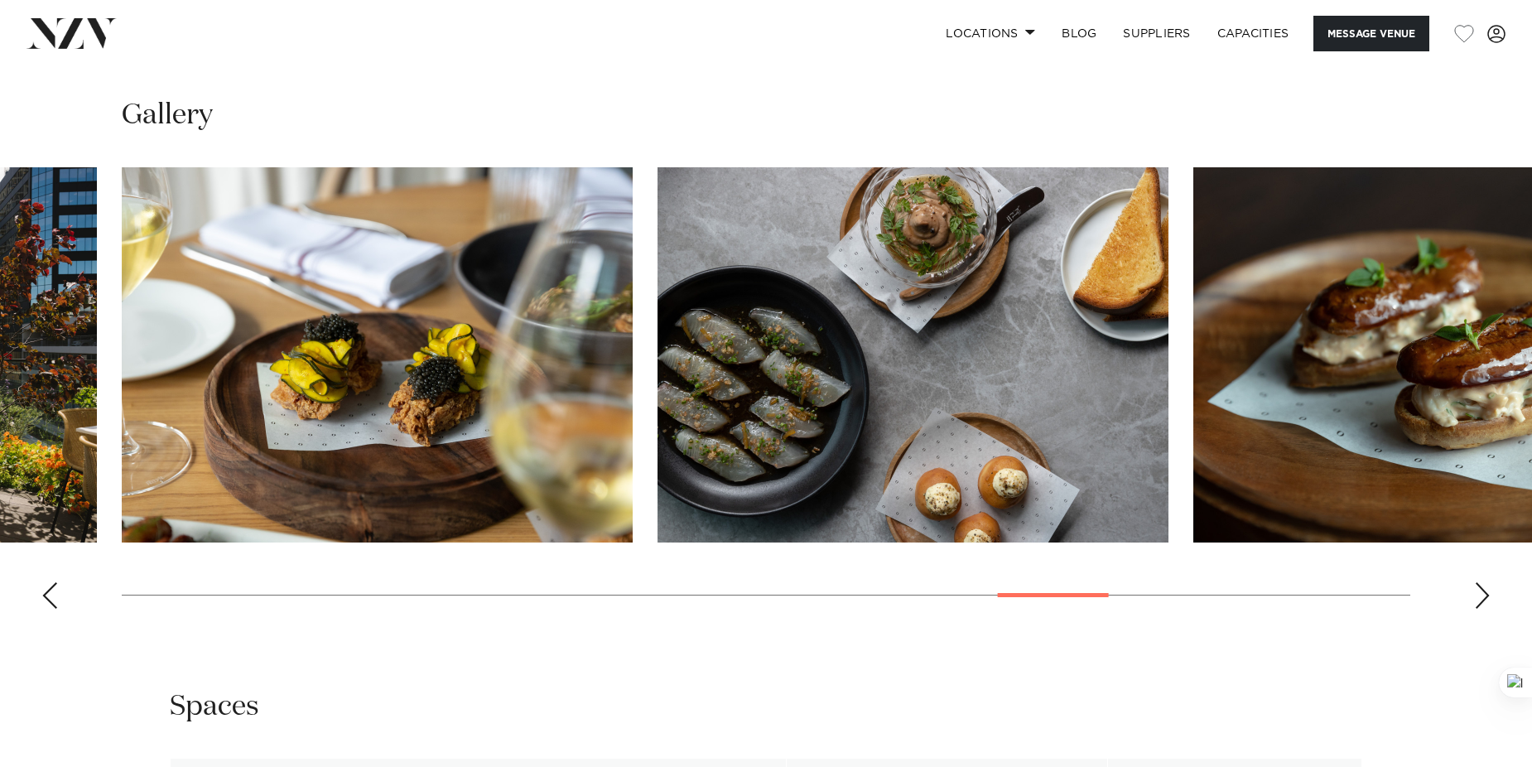
click at [1486, 597] on div "Next slide" at bounding box center [1482, 595] width 17 height 26
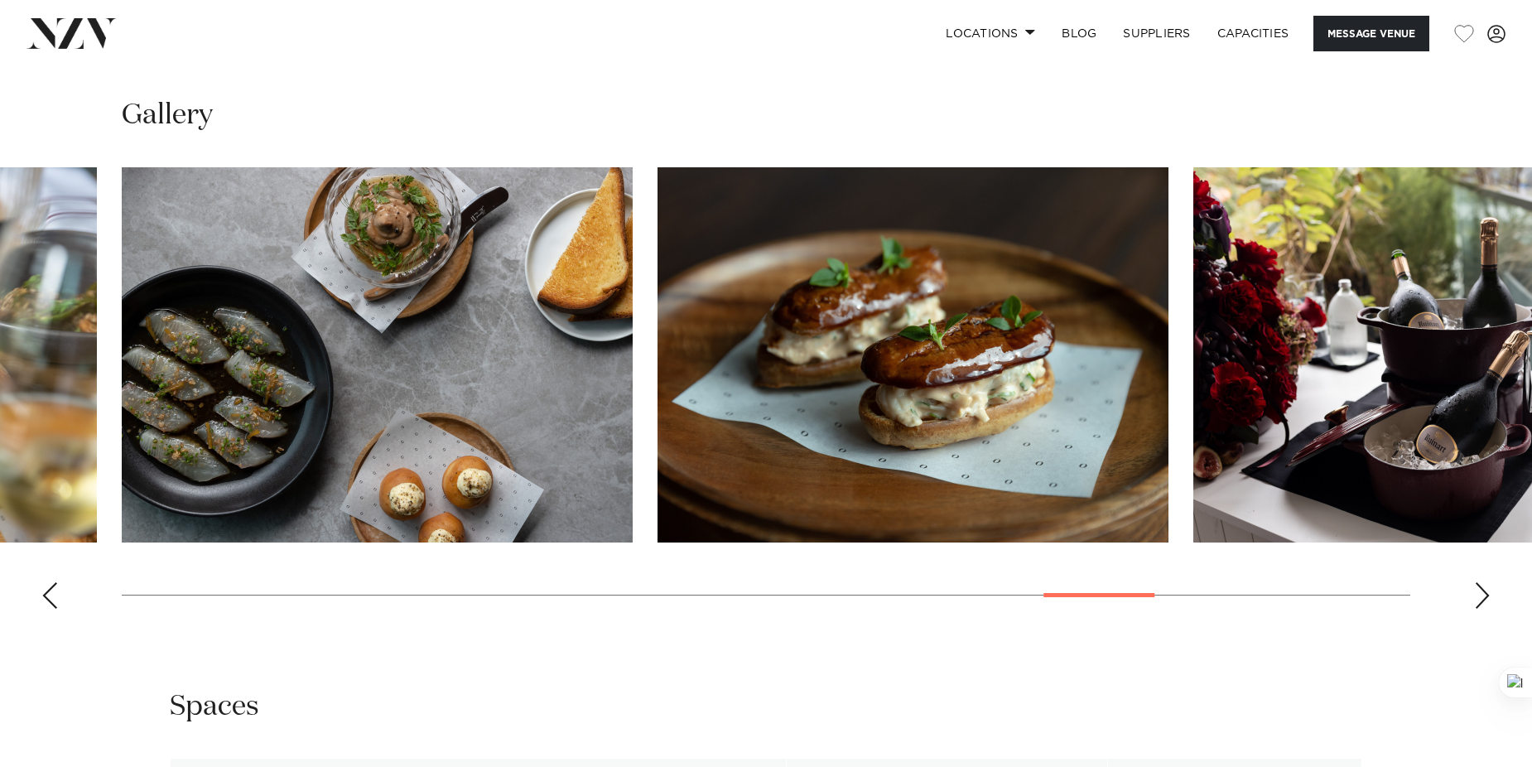
click at [1486, 597] on div "Next slide" at bounding box center [1482, 595] width 17 height 26
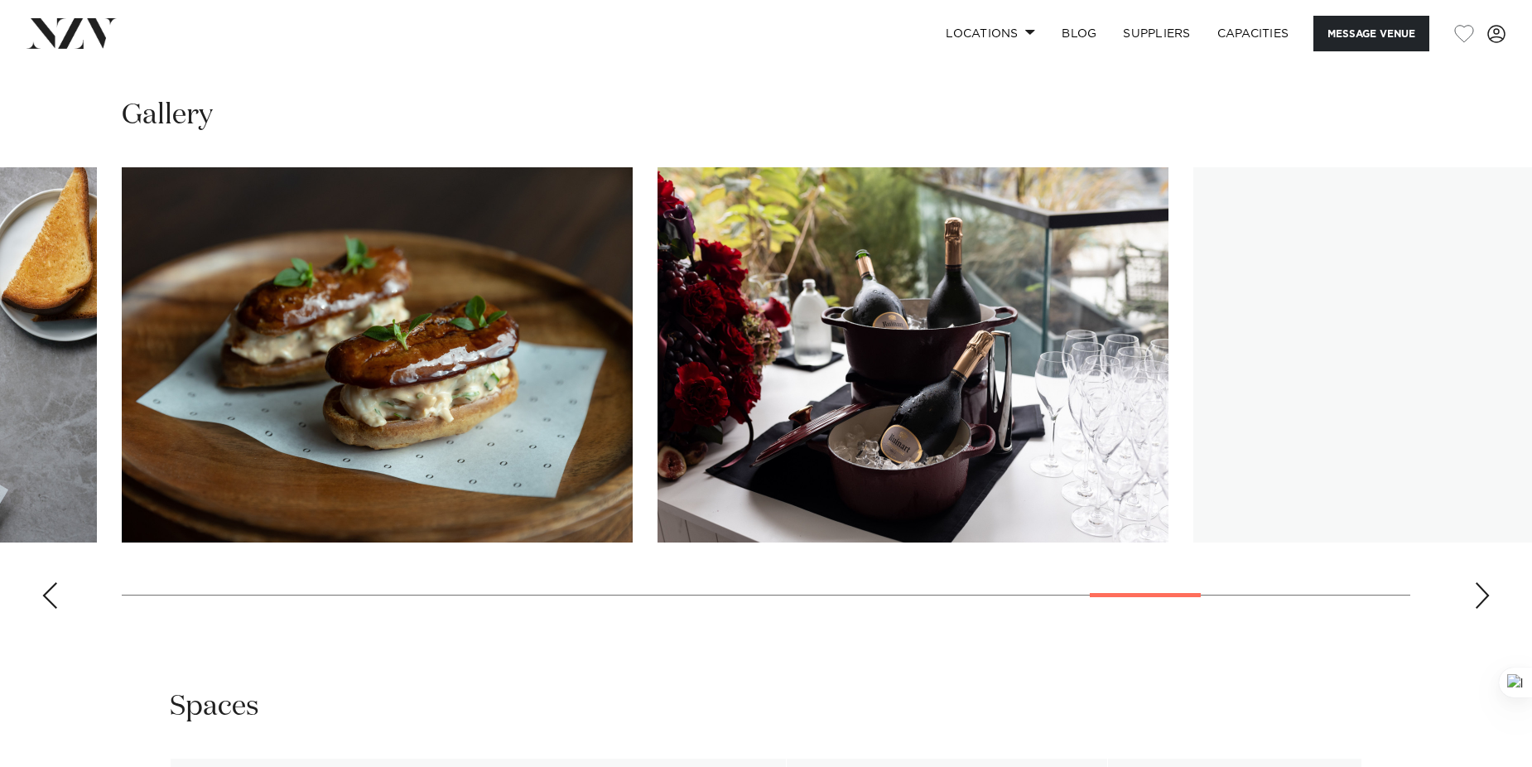
click at [1486, 597] on div "Next slide" at bounding box center [1482, 595] width 17 height 26
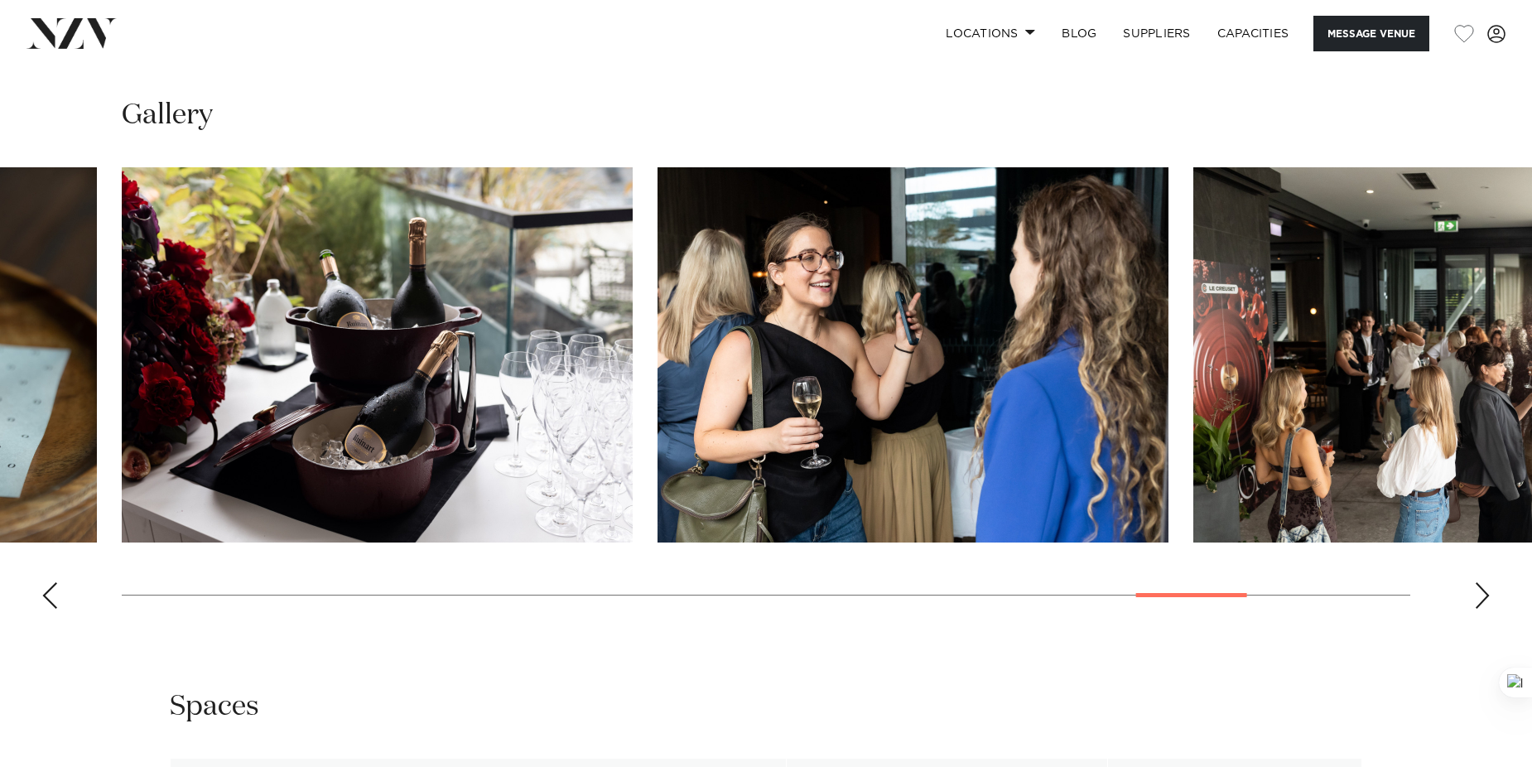
click at [1486, 594] on div "Next slide" at bounding box center [1482, 595] width 17 height 26
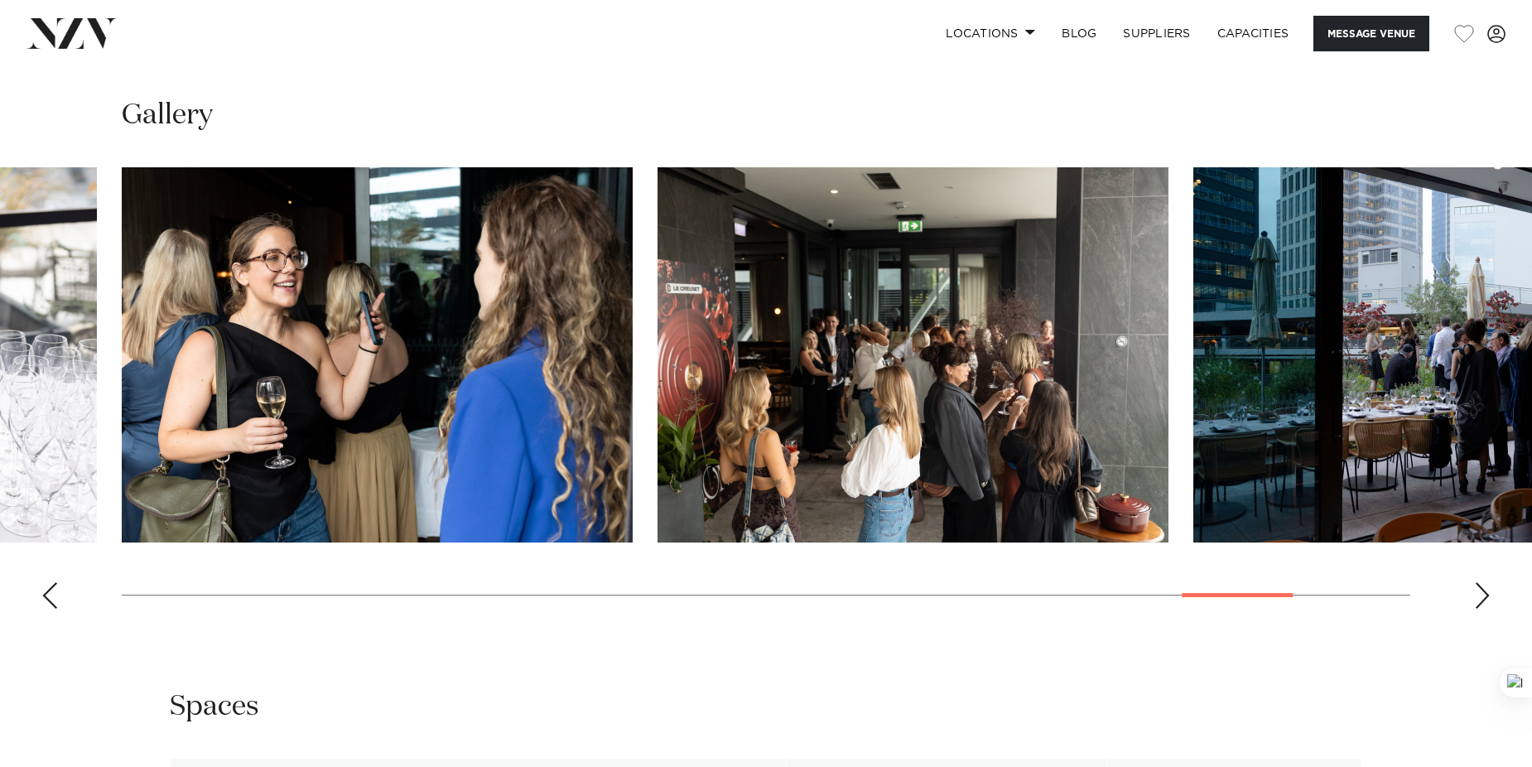
click at [1486, 594] on div "Next slide" at bounding box center [1482, 595] width 17 height 26
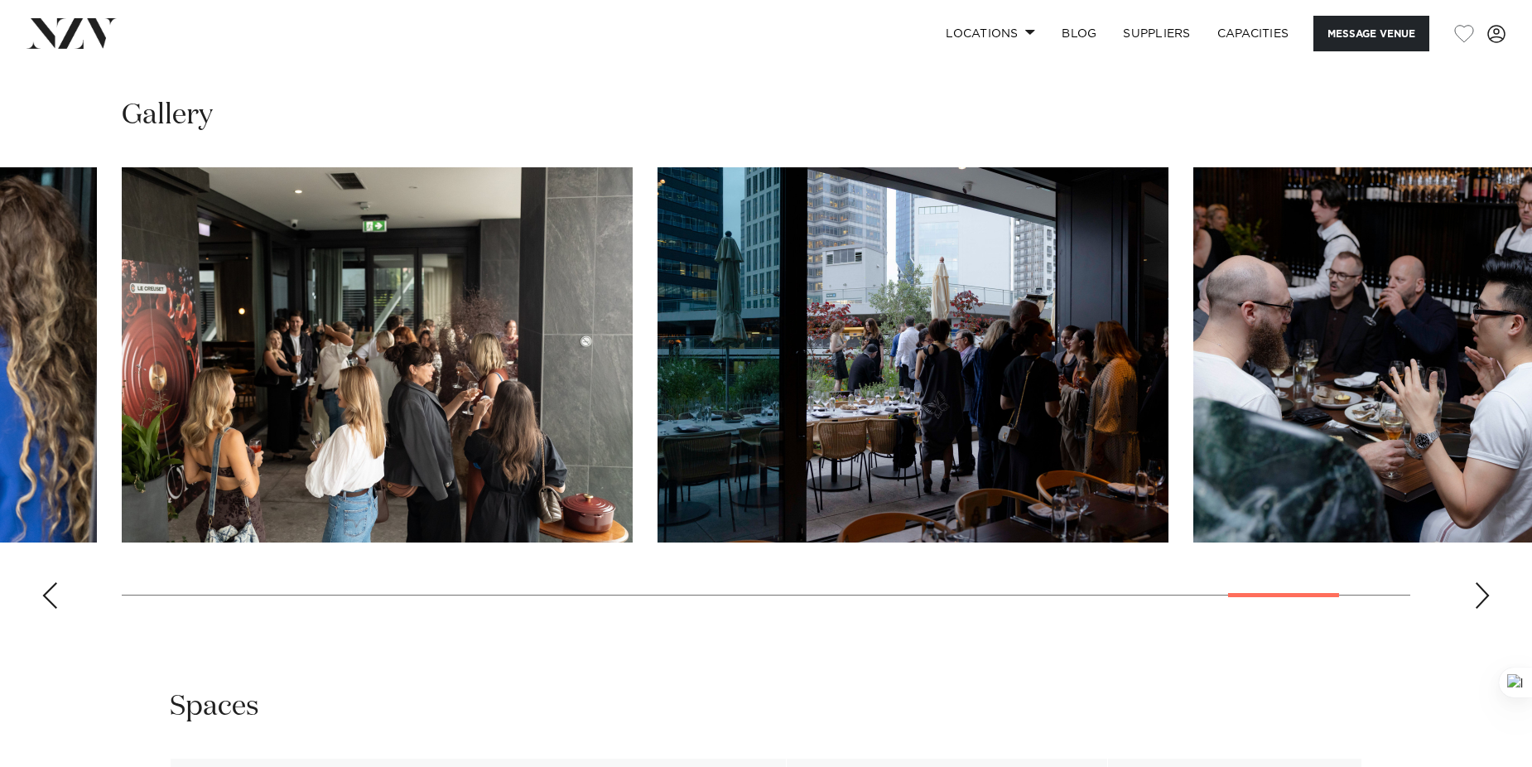
click at [1486, 594] on div "Next slide" at bounding box center [1482, 595] width 17 height 26
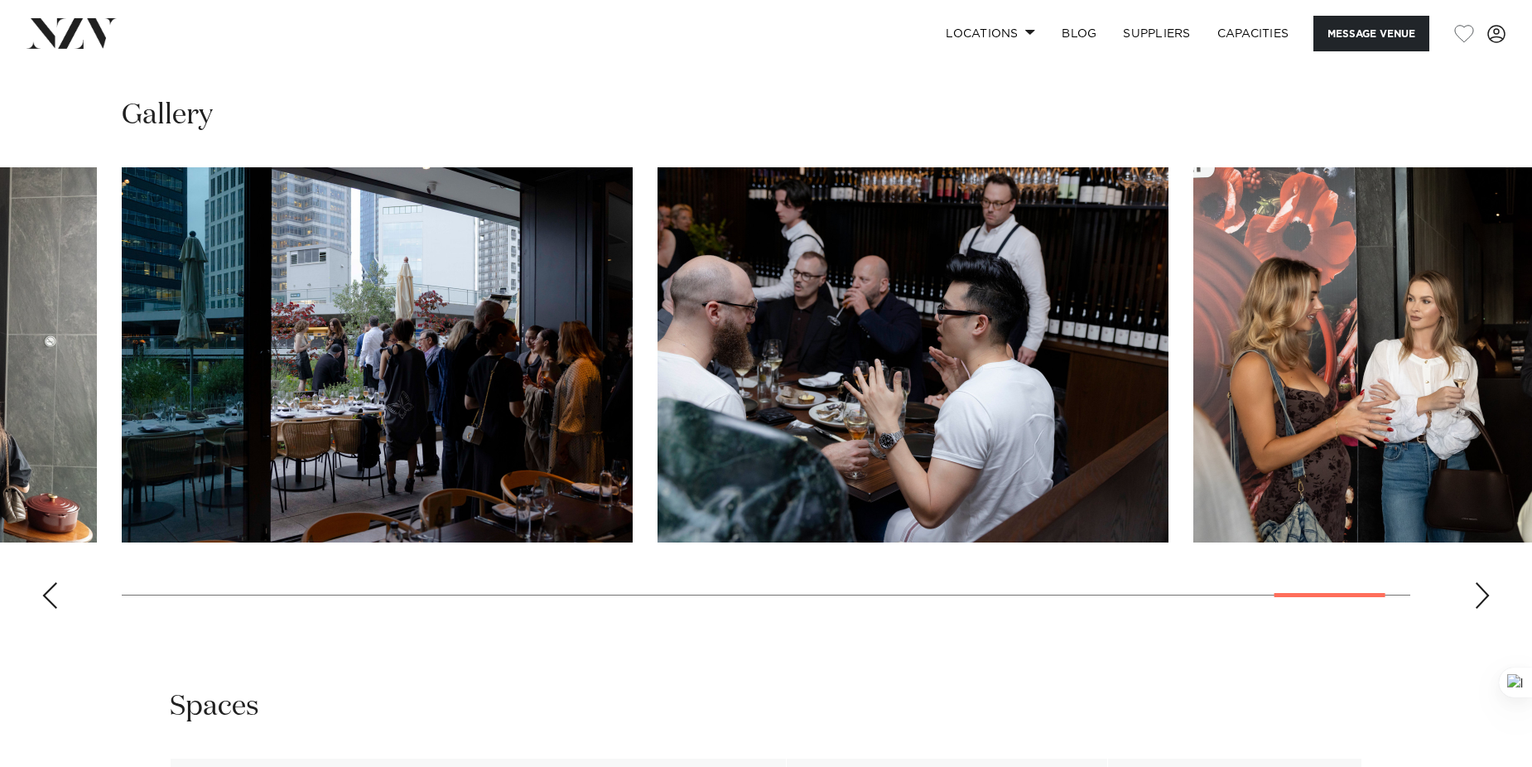
click at [1484, 599] on div "Next slide" at bounding box center [1482, 595] width 17 height 26
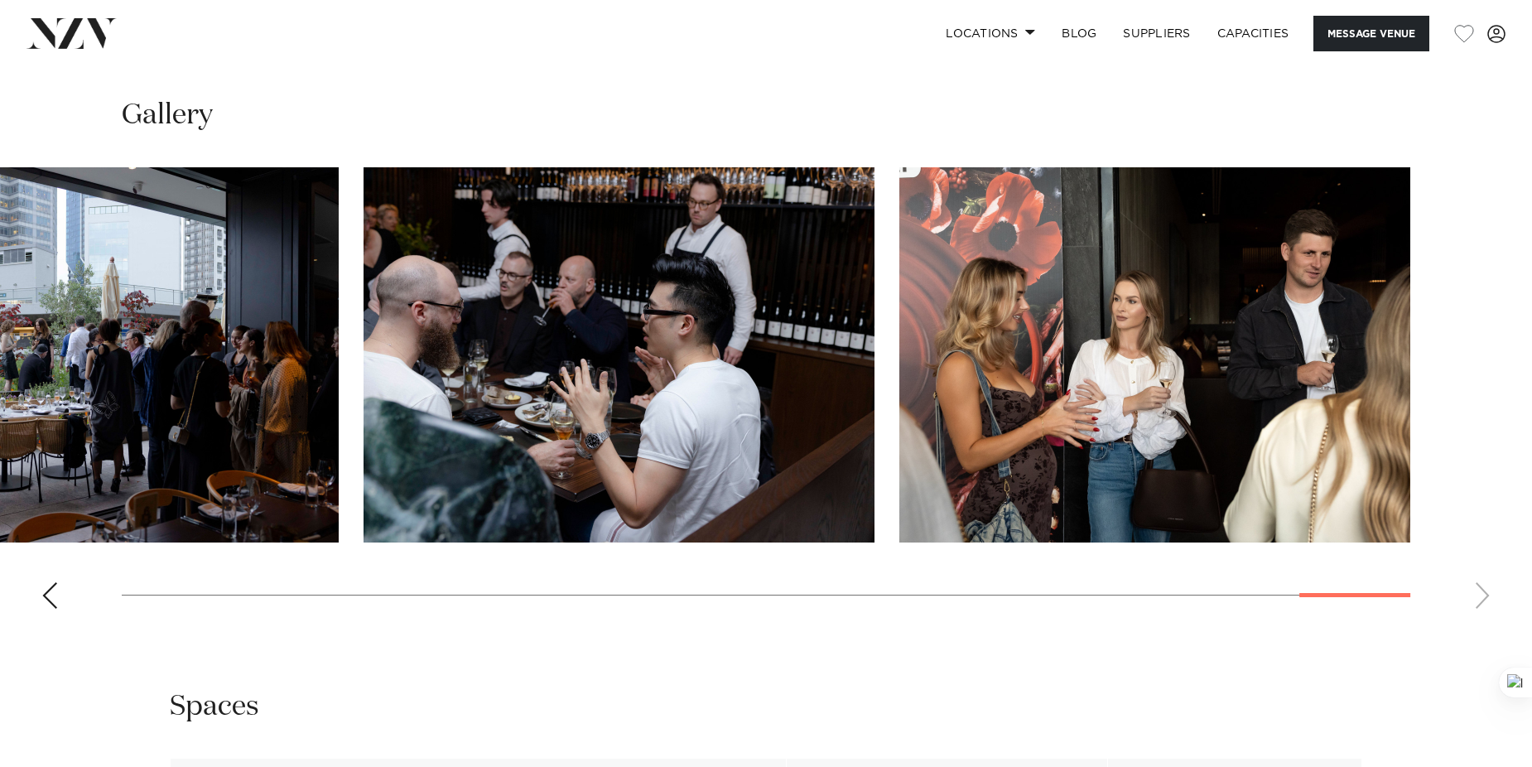
click at [1484, 600] on swiper-container at bounding box center [766, 394] width 1532 height 455
